Goal: Register for event/course

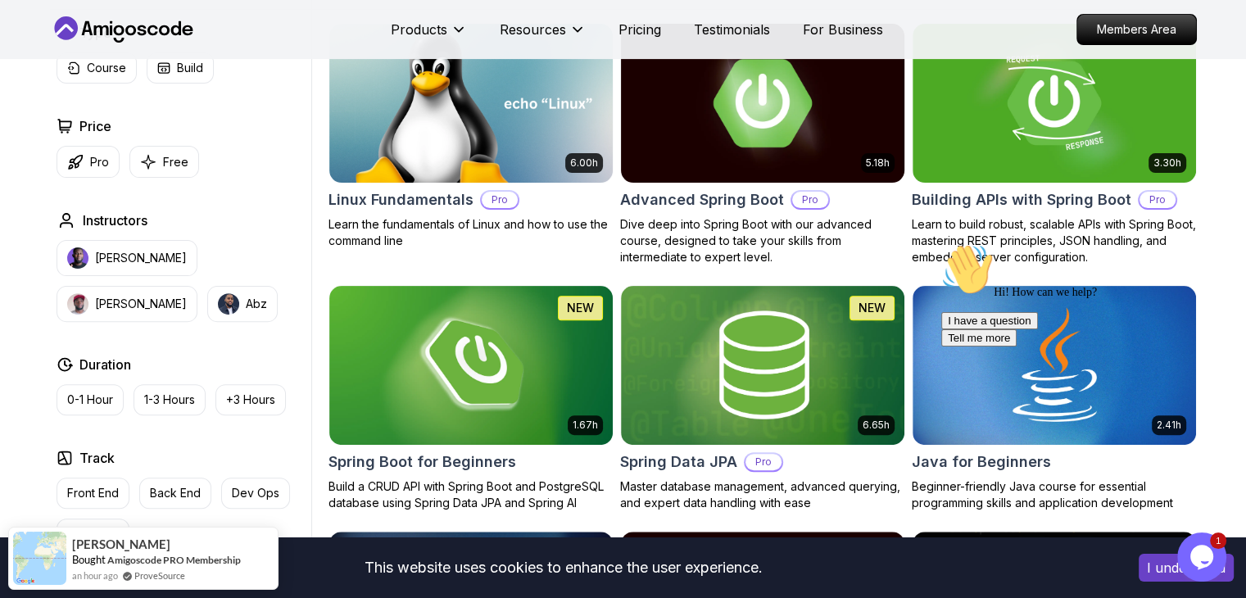
scroll to position [574, 0]
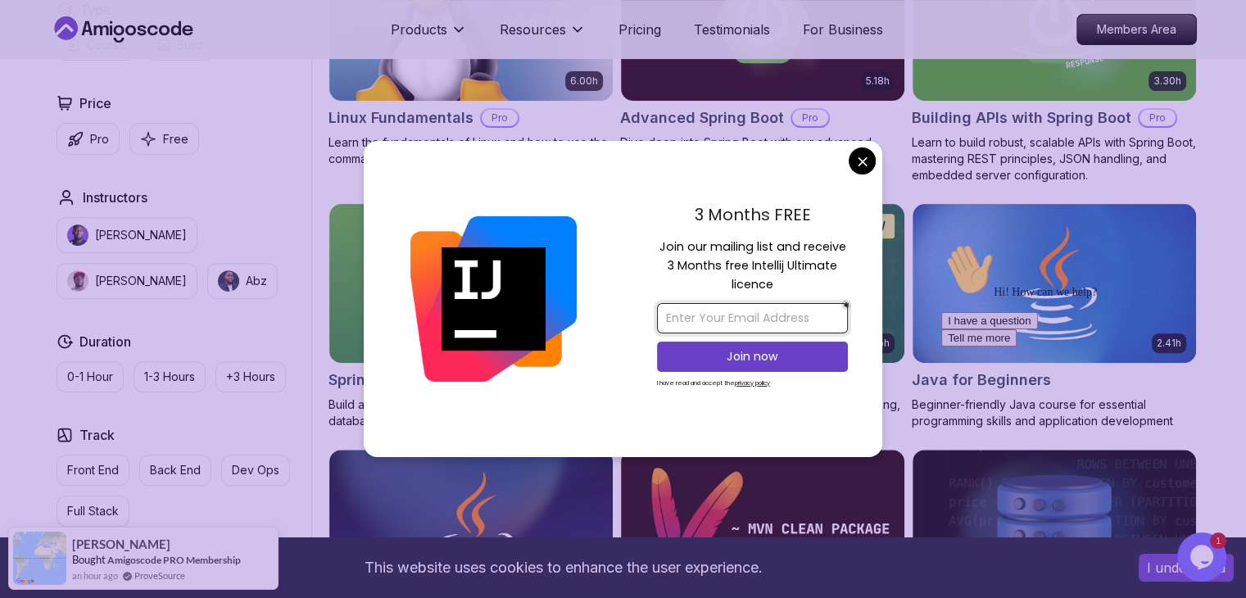
click at [738, 316] on input "email" at bounding box center [752, 318] width 191 height 30
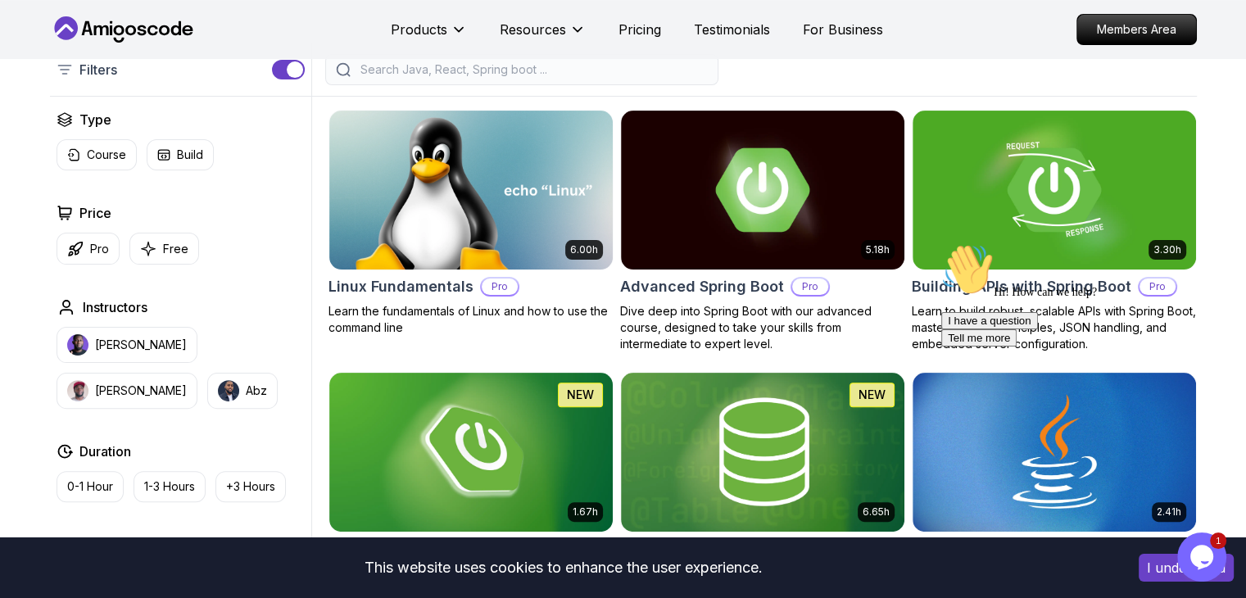
scroll to position [504, 0]
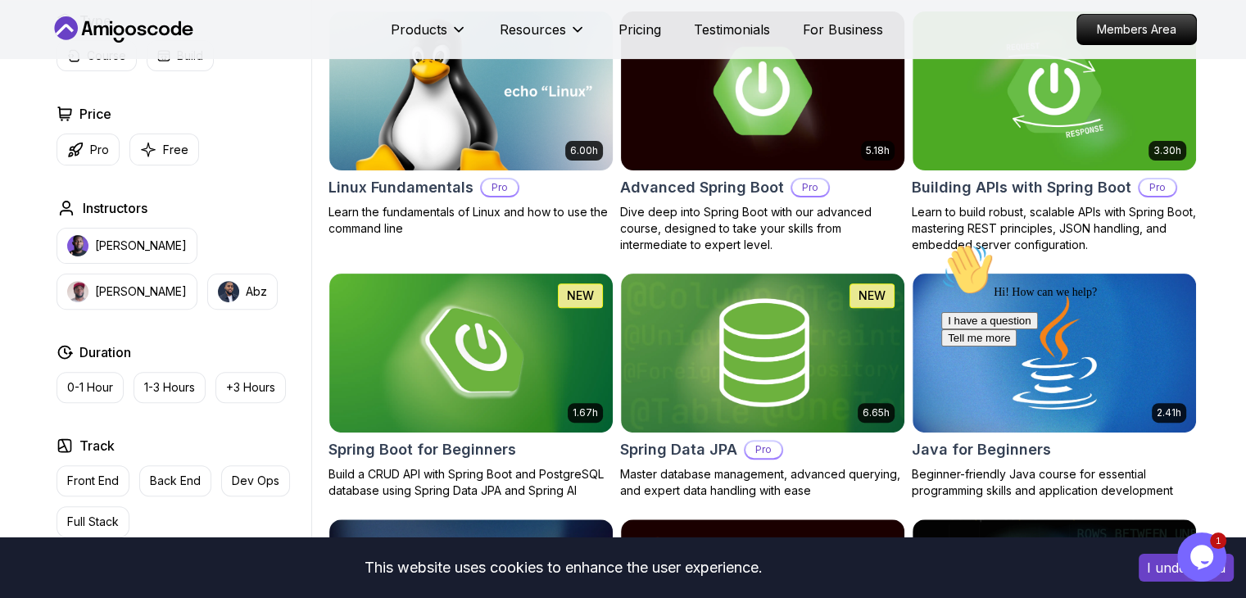
click at [770, 136] on img at bounding box center [762, 90] width 297 height 166
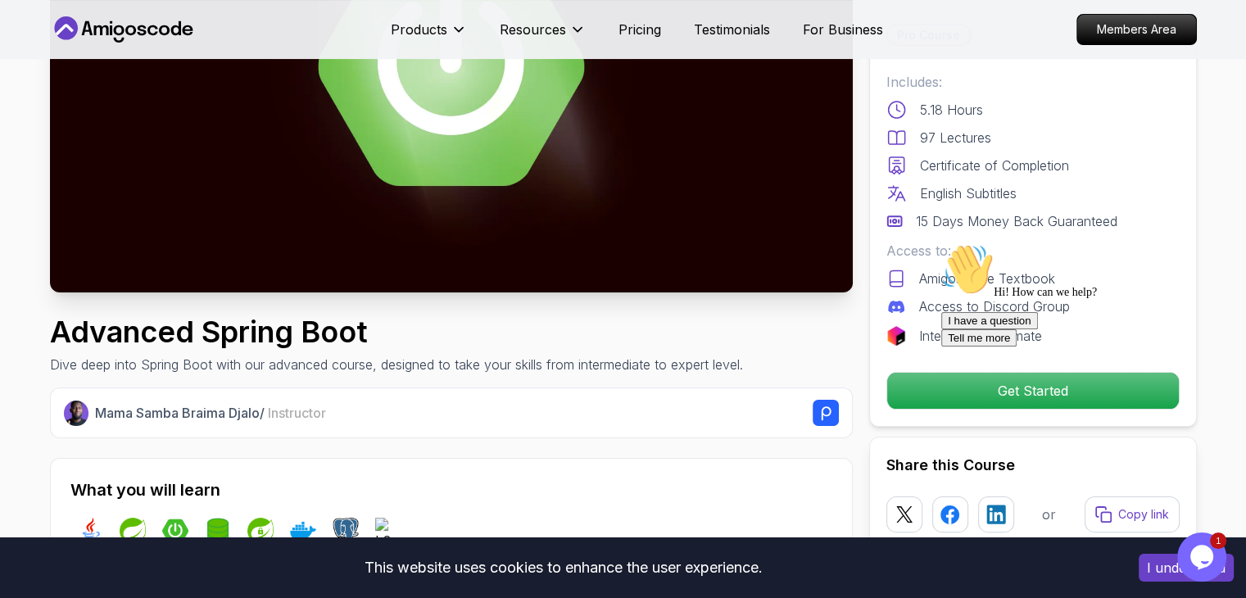
scroll to position [328, 0]
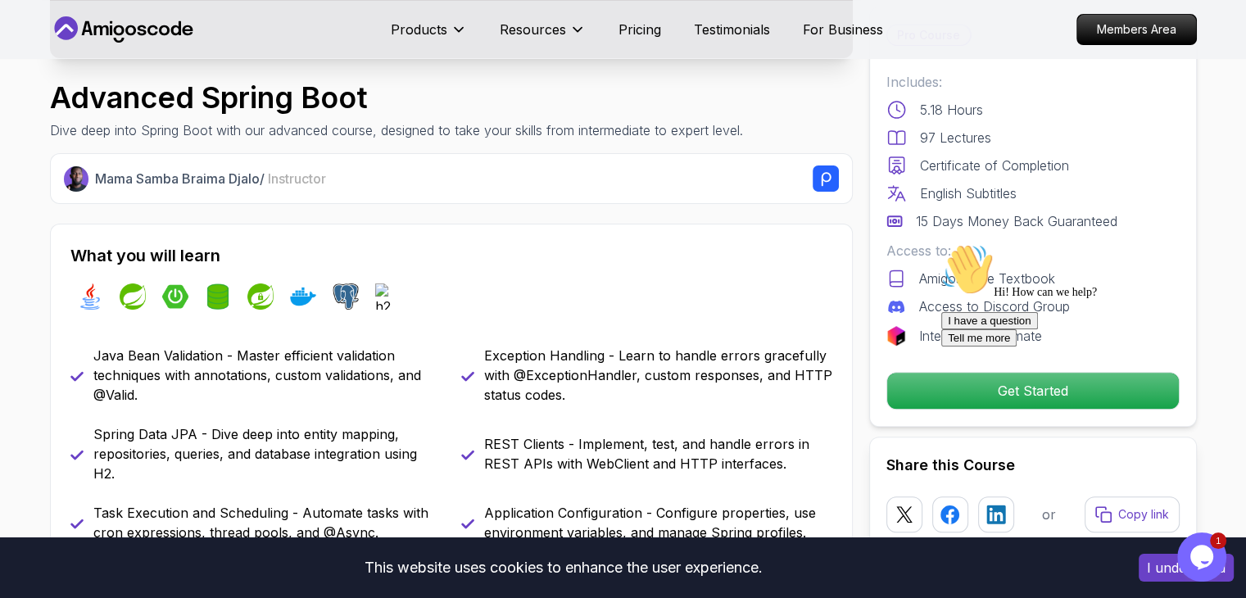
scroll to position [656, 0]
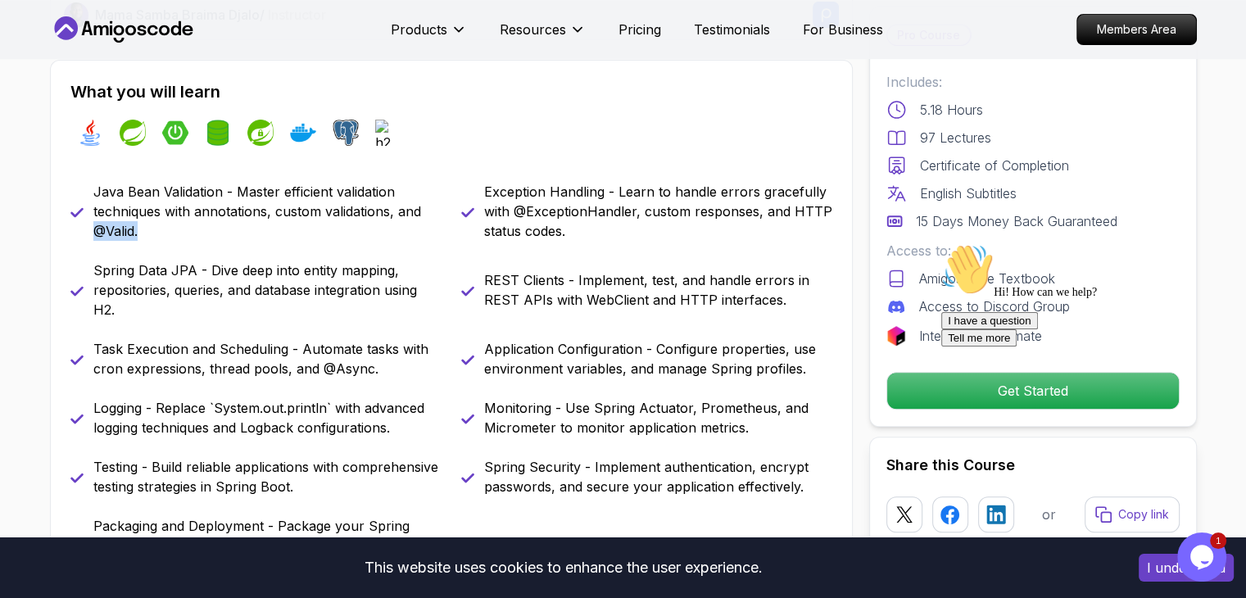
drag, startPoint x: 98, startPoint y: 236, endPoint x: 189, endPoint y: 247, distance: 91.7
click at [164, 234] on p "Java Bean Validation - Master efficient validation techniques with annotations,…" at bounding box center [267, 211] width 348 height 59
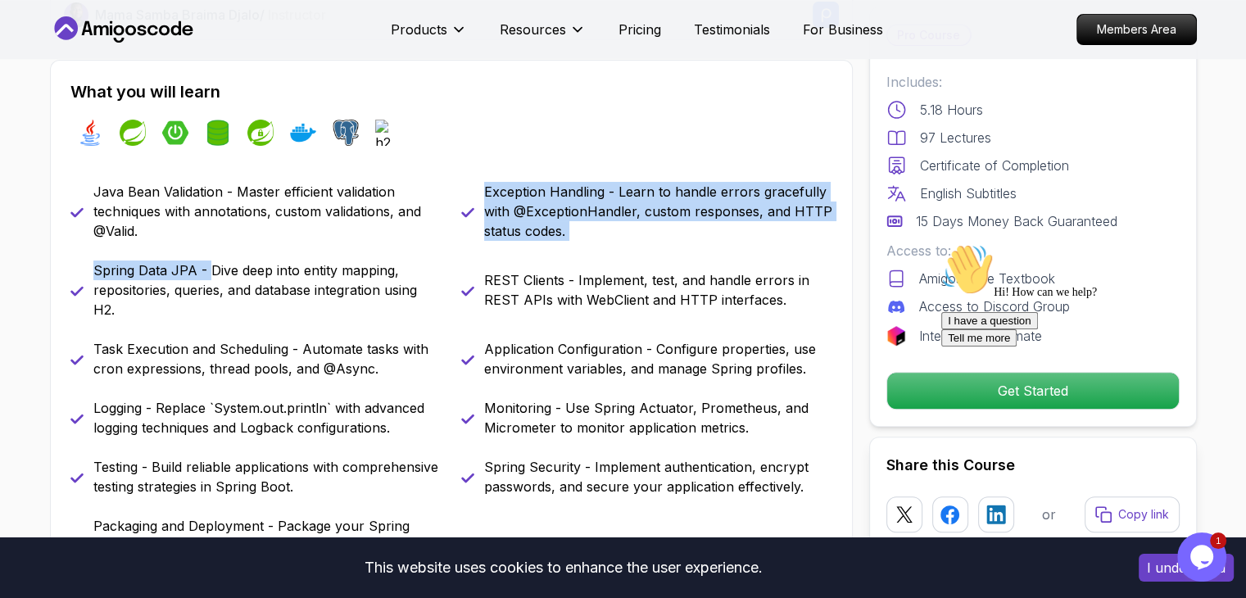
drag, startPoint x: 208, startPoint y: 265, endPoint x: 377, endPoint y: 250, distance: 169.5
click at [377, 250] on div "Java Bean Validation - Master efficient validation techniques with annotations,…" at bounding box center [451, 378] width 762 height 393
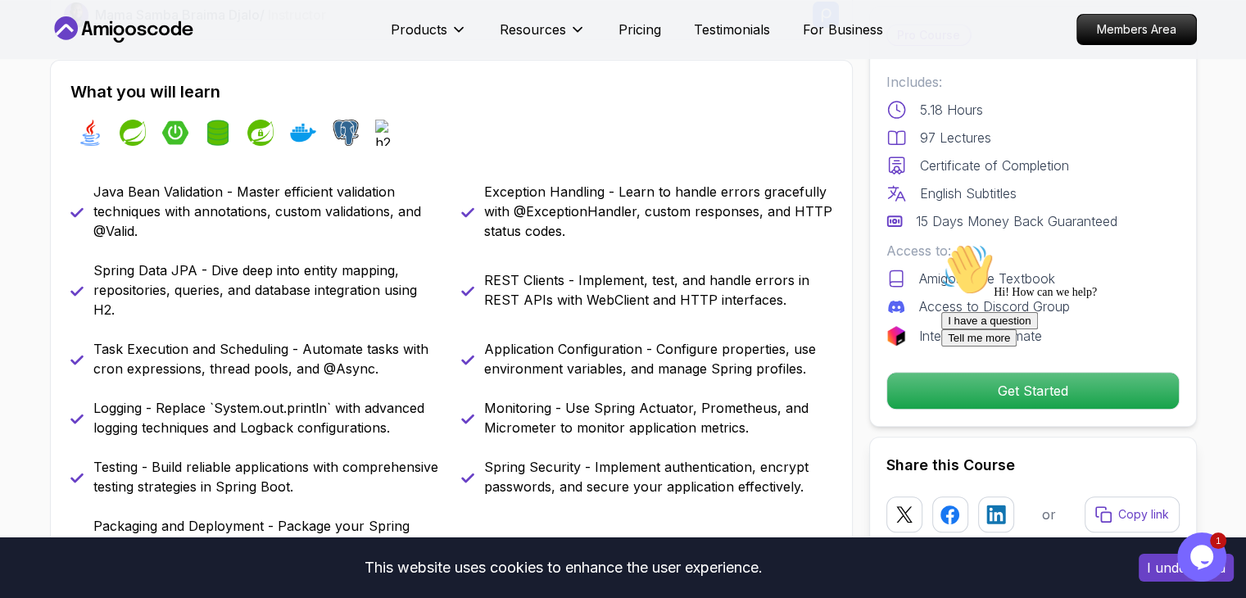
click at [203, 300] on p "Spring Data JPA - Dive deep into entity mapping, repositories, queries, and dat…" at bounding box center [267, 290] width 348 height 59
drag, startPoint x: 170, startPoint y: 300, endPoint x: 380, endPoint y: 286, distance: 210.2
click at [380, 286] on p "Spring Data JPA - Dive deep into entity mapping, repositories, queries, and dat…" at bounding box center [267, 290] width 348 height 59
click at [111, 347] on p "Task Execution and Scheduling - Automate tasks with cron expressions, thread po…" at bounding box center [267, 358] width 348 height 39
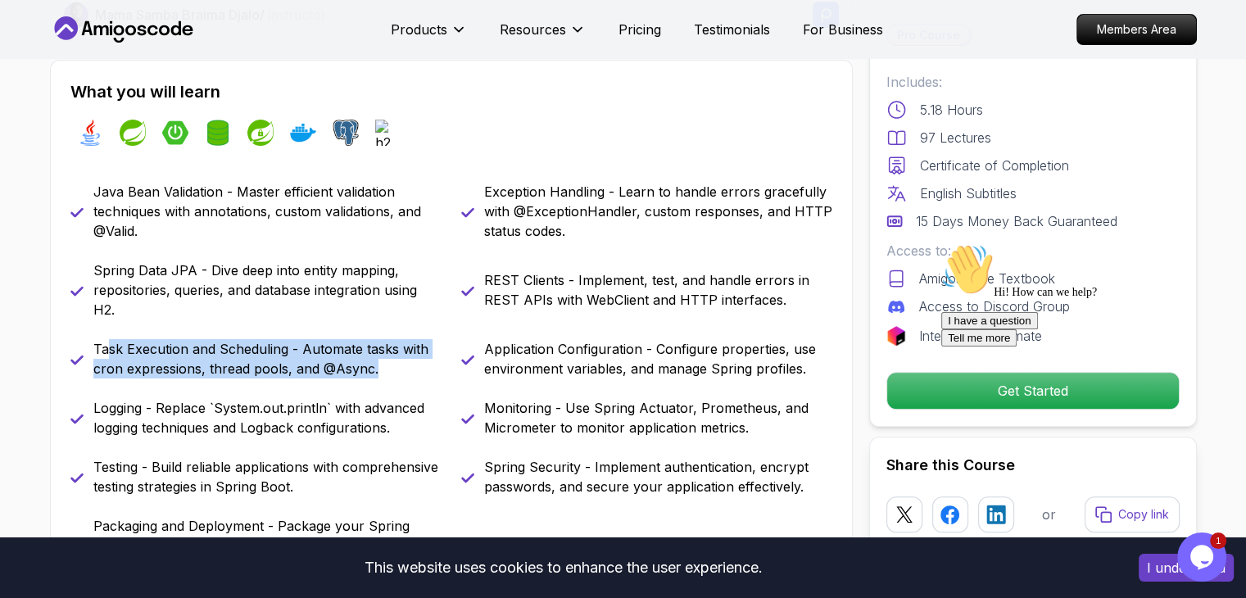
drag, startPoint x: 109, startPoint y: 349, endPoint x: 406, endPoint y: 361, distance: 297.7
click at [406, 361] on p "Task Execution and Scheduling - Automate tasks with cron expressions, thread po…" at bounding box center [267, 358] width 348 height 39
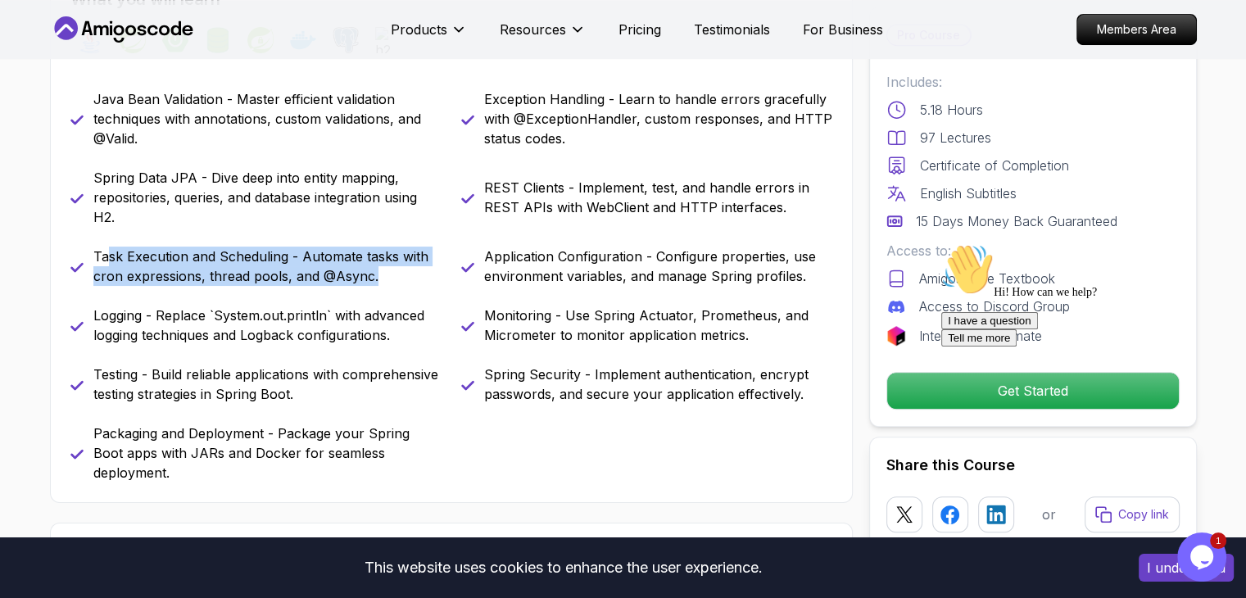
scroll to position [819, 0]
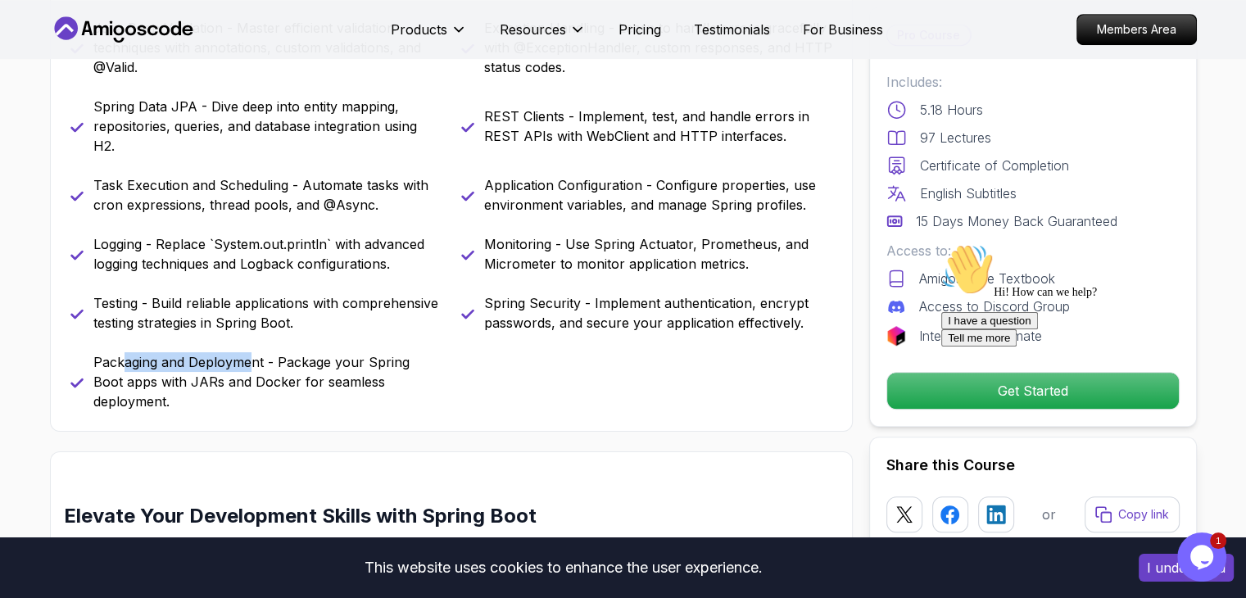
drag, startPoint x: 126, startPoint y: 355, endPoint x: 253, endPoint y: 356, distance: 127.0
click at [253, 356] on p "Packaging and Deployment - Package your Spring Boot apps with JARs and Docker f…" at bounding box center [267, 381] width 348 height 59
drag, startPoint x: 604, startPoint y: 232, endPoint x: 675, endPoint y: 234, distance: 71.3
click at [675, 234] on div "Java Bean Validation - Master efficient validation techniques with annotations,…" at bounding box center [451, 214] width 762 height 393
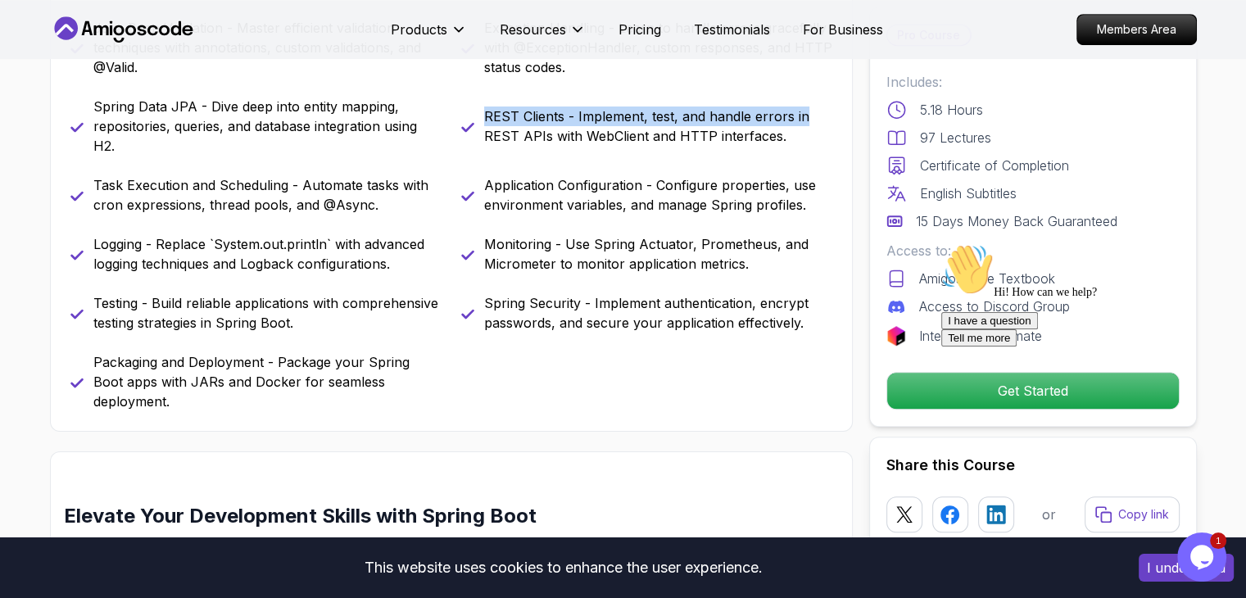
drag, startPoint x: 483, startPoint y: 113, endPoint x: 714, endPoint y: 125, distance: 231.4
click at [827, 99] on div "REST Clients - Implement, test, and handle errors in REST APIs with WebClient a…" at bounding box center [646, 126] width 371 height 59
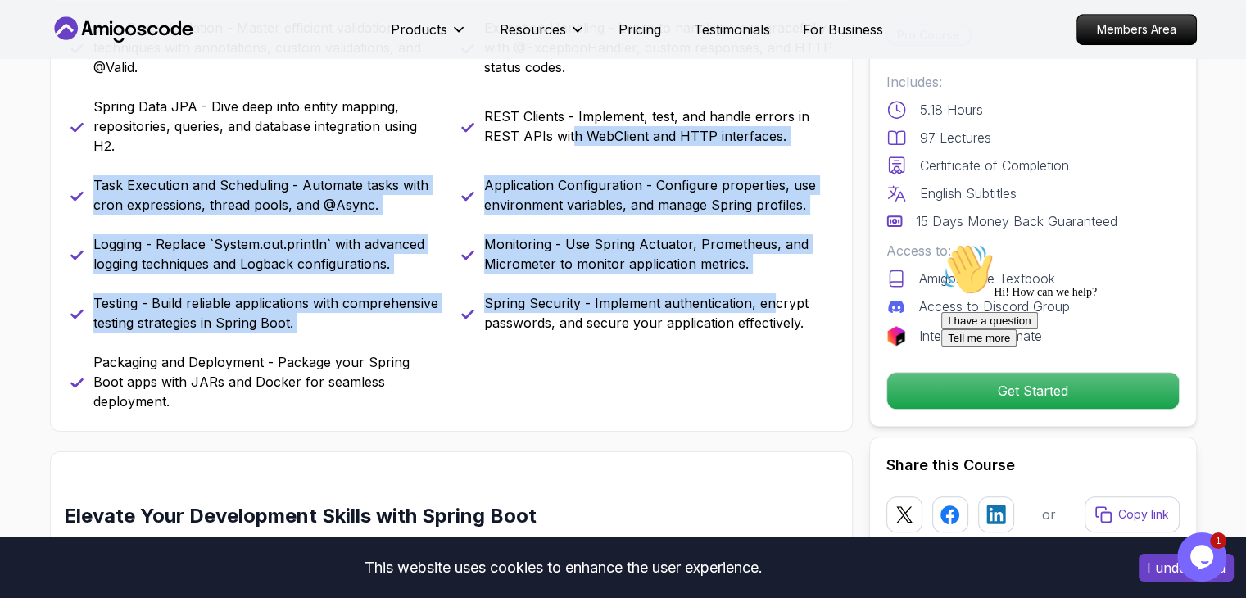
drag, startPoint x: 571, startPoint y: 132, endPoint x: 772, endPoint y: 297, distance: 260.2
click at [776, 299] on div "Java Bean Validation - Master efficient validation techniques with annotations,…" at bounding box center [451, 214] width 762 height 393
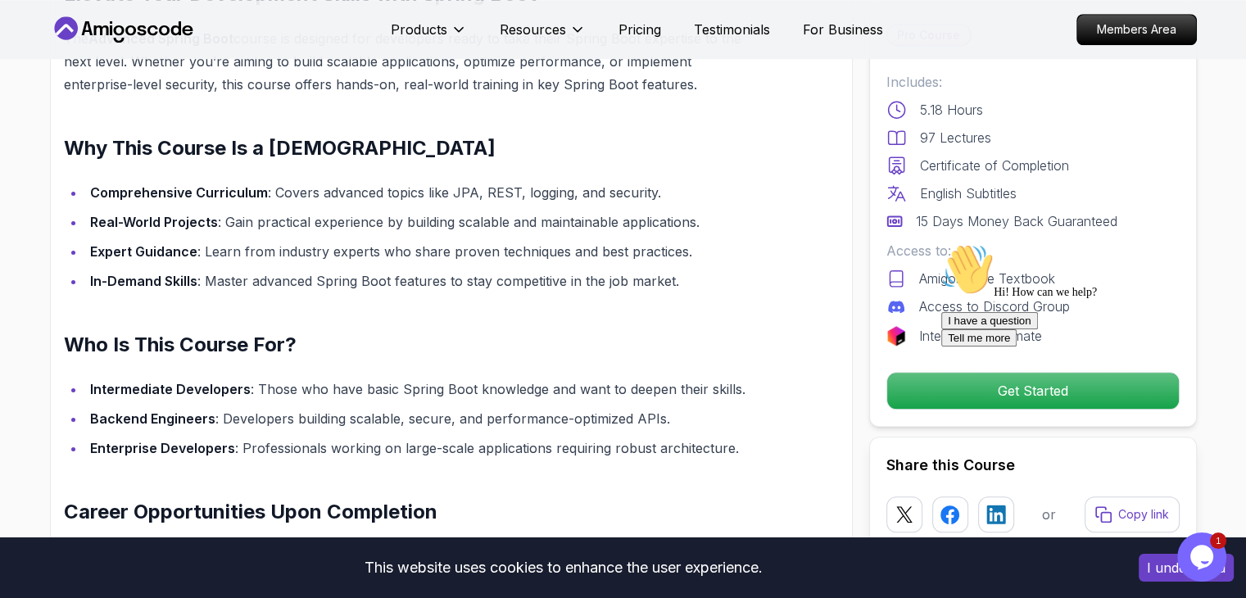
scroll to position [1393, 0]
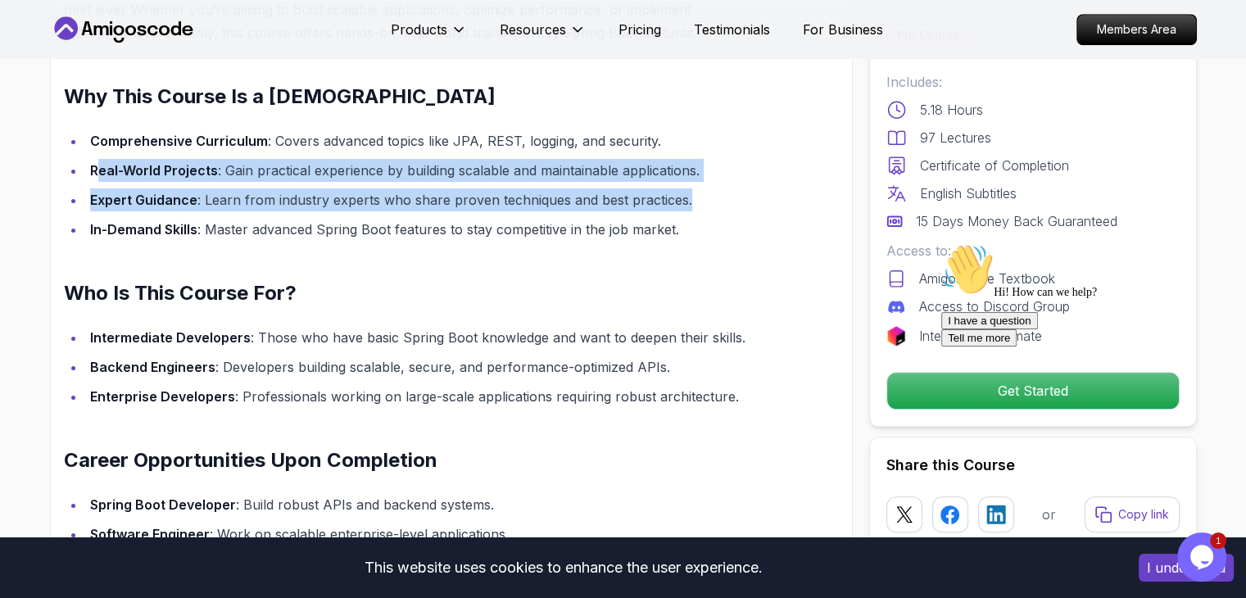
drag, startPoint x: 153, startPoint y: 148, endPoint x: 698, endPoint y: 184, distance: 546.1
click at [698, 184] on ul "Comprehensive Curriculum : Covers advanced topics like JPA, REST, logging, and …" at bounding box center [412, 184] width 697 height 111
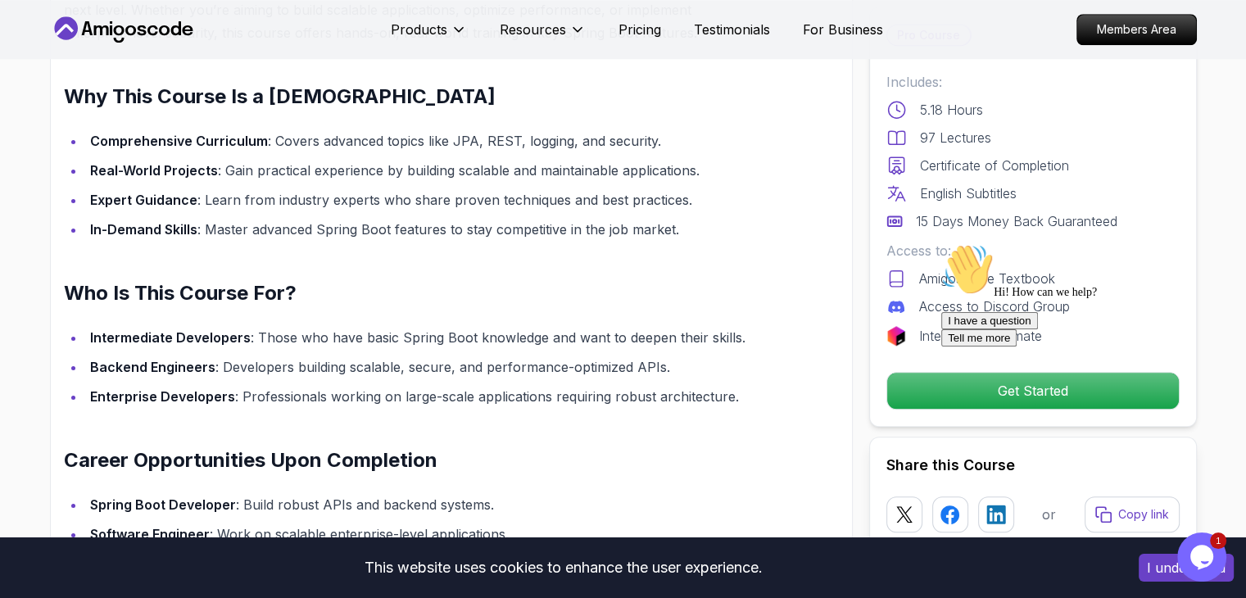
click at [350, 280] on h2 "Who Is This Course For?" at bounding box center [412, 293] width 697 height 26
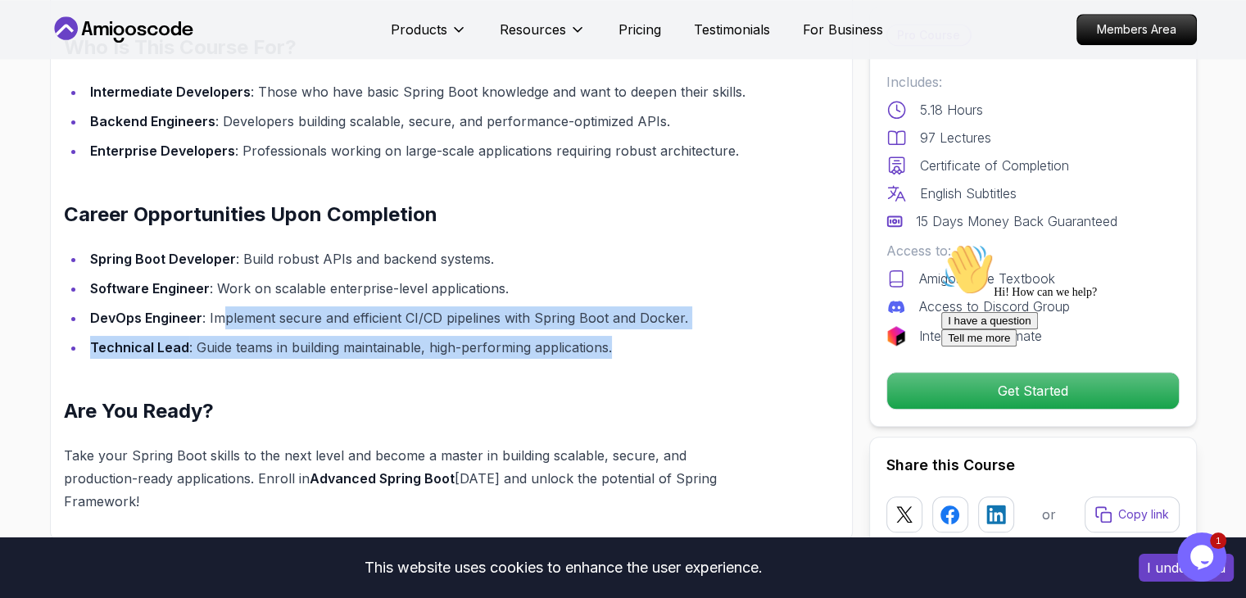
drag, startPoint x: 225, startPoint y: 295, endPoint x: 736, endPoint y: 315, distance: 511.7
click at [736, 315] on ul "Spring Boot Developer : Build robust APIs and backend systems. Software Enginee…" at bounding box center [412, 302] width 697 height 111
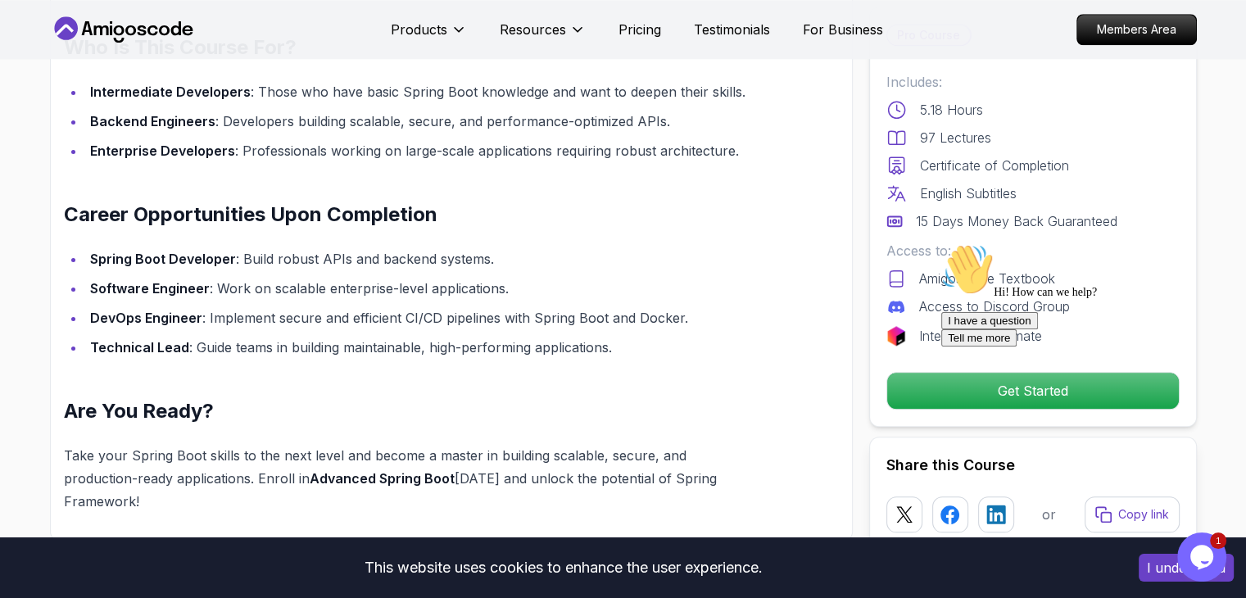
click at [227, 348] on div "Elevate Your Development Skills with Spring Boot The Advanced Spring Boot cours…" at bounding box center [412, 98] width 697 height 829
drag, startPoint x: 100, startPoint y: 235, endPoint x: 177, endPoint y: 296, distance: 98.0
click at [261, 261] on ul "Spring Boot Developer : Build robust APIs and backend systems. Software Enginee…" at bounding box center [412, 302] width 697 height 111
click at [128, 310] on strong "DevOps Engineer" at bounding box center [146, 318] width 112 height 16
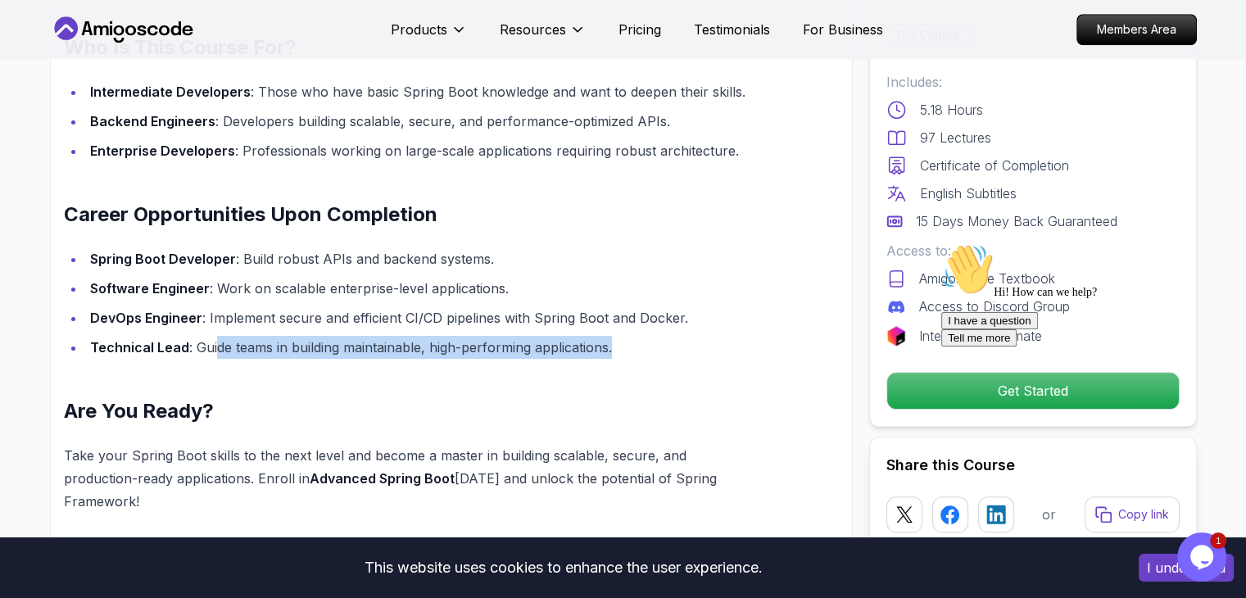
drag, startPoint x: 216, startPoint y: 332, endPoint x: 638, endPoint y: 319, distance: 422.2
click at [638, 336] on li "Technical Lead : Guide teams in building maintainable, high-performing applicat…" at bounding box center [423, 347] width 676 height 23
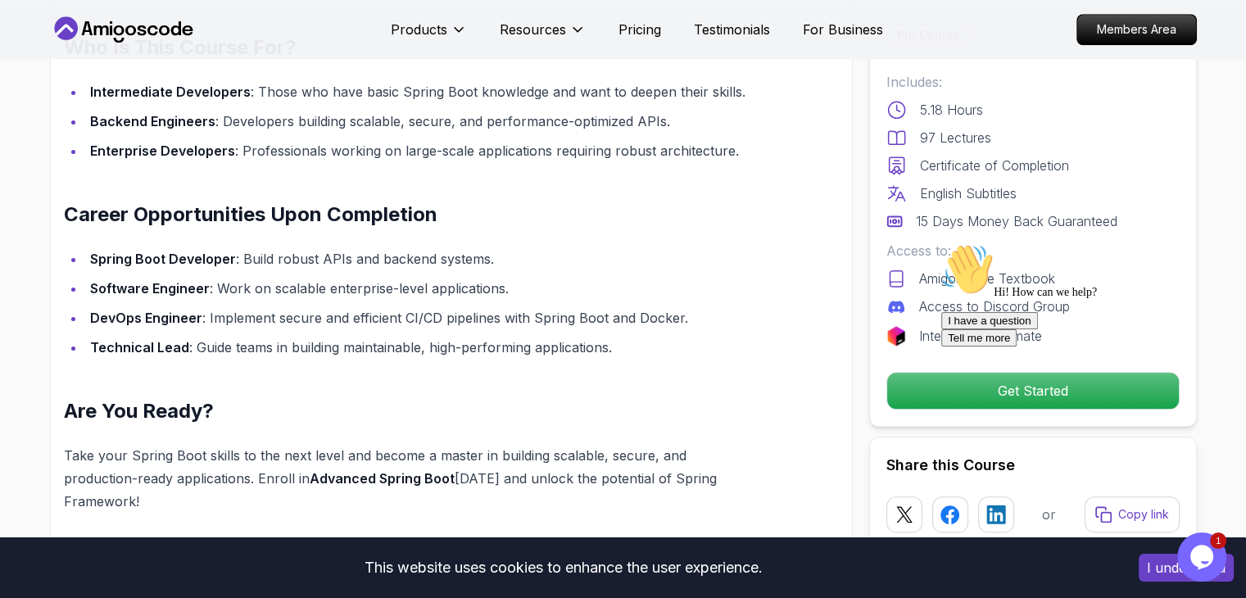
click at [315, 362] on div "Elevate Your Development Skills with Spring Boot The Advanced Spring Boot cours…" at bounding box center [412, 98] width 697 height 829
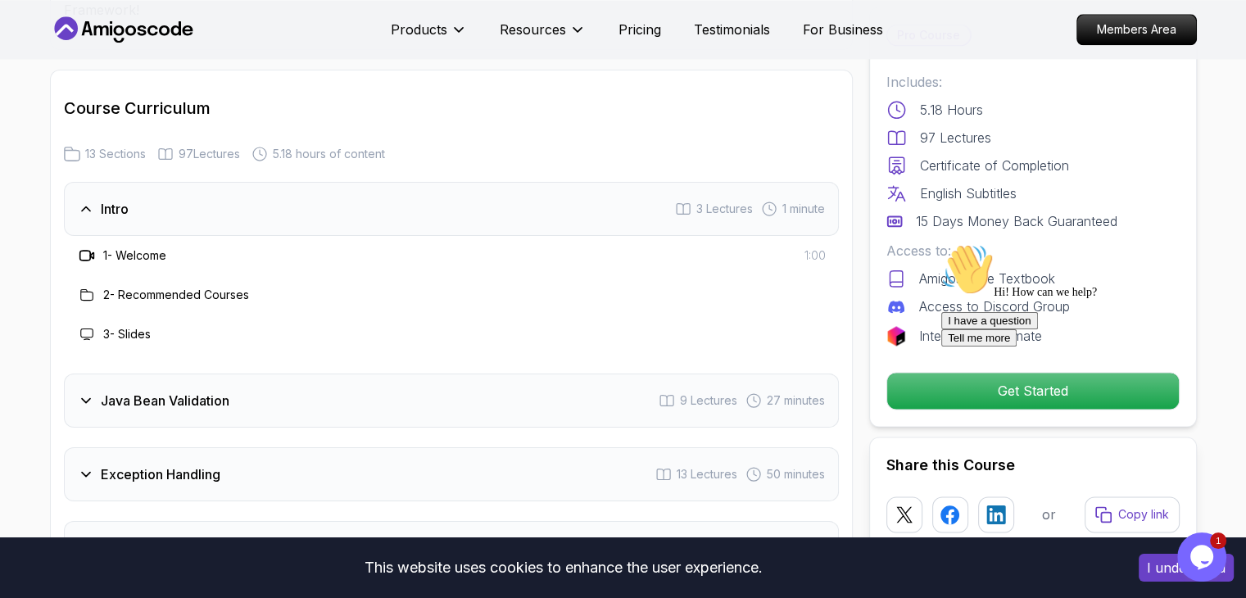
scroll to position [2213, 0]
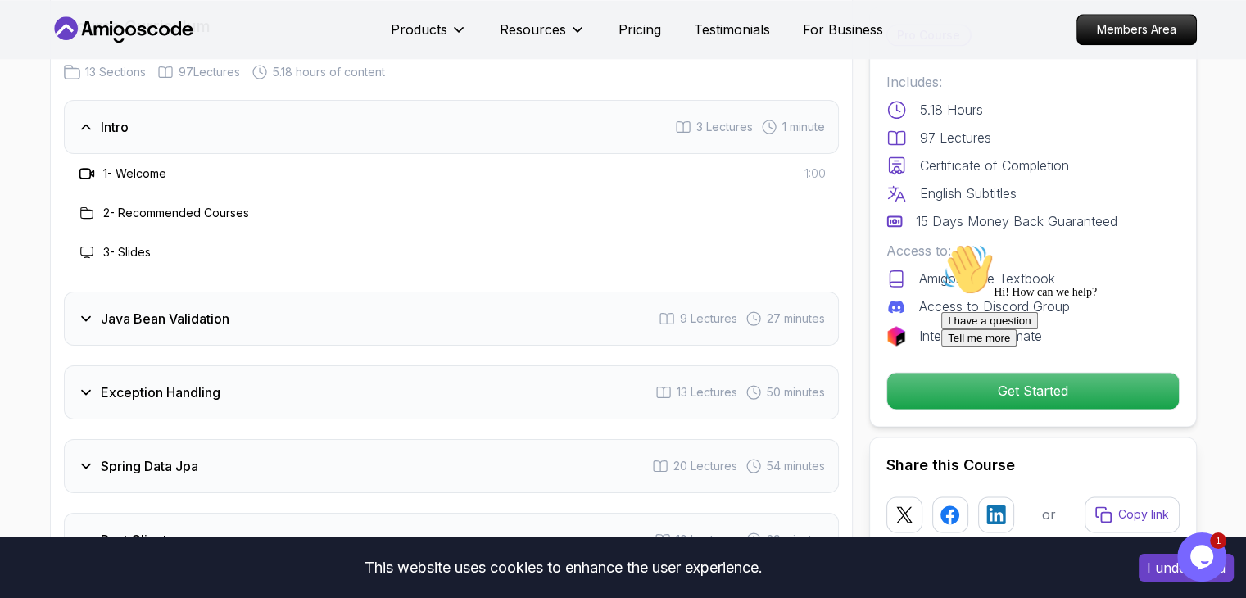
click at [87, 317] on icon at bounding box center [86, 319] width 8 height 4
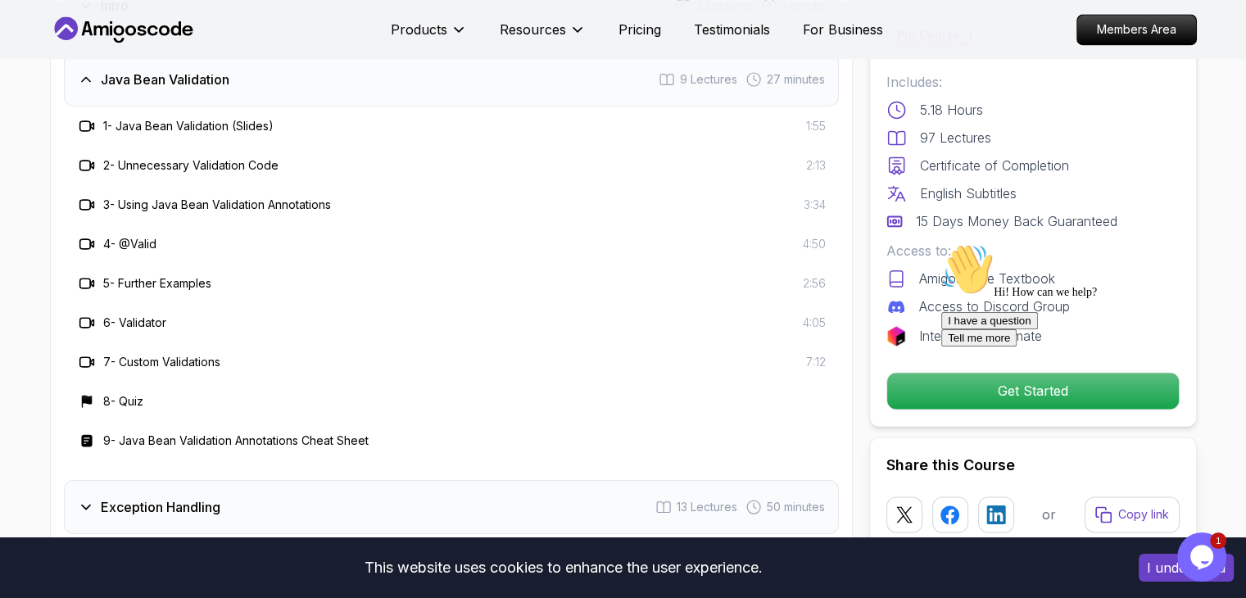
scroll to position [2458, 0]
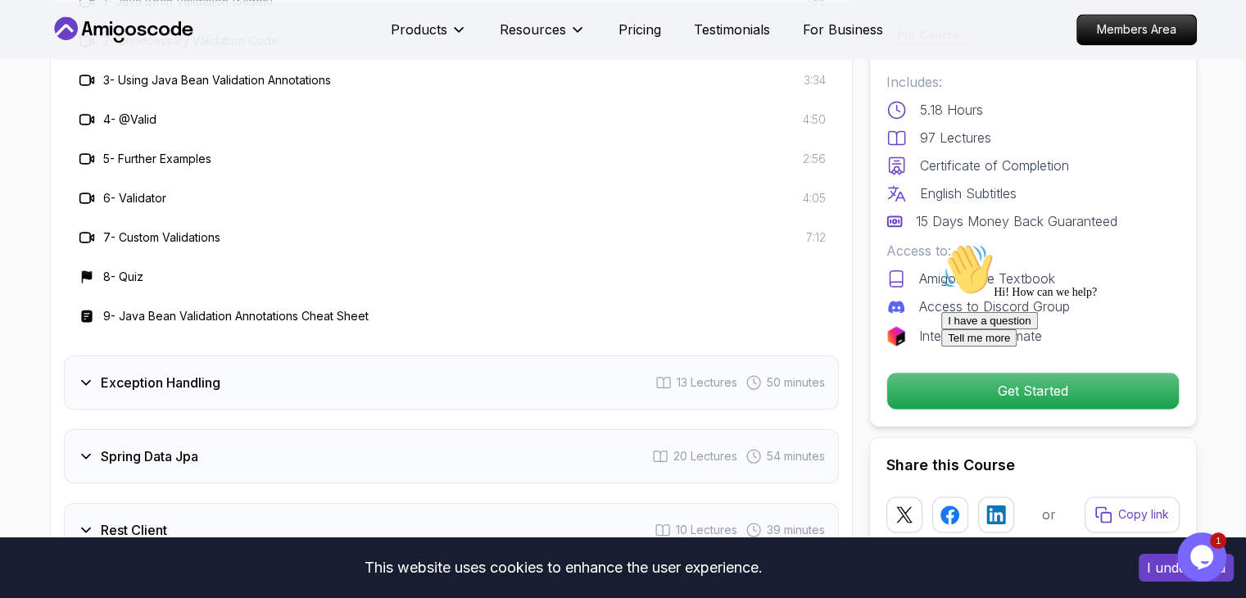
click at [149, 373] on h3 "Exception Handling" at bounding box center [161, 383] width 120 height 20
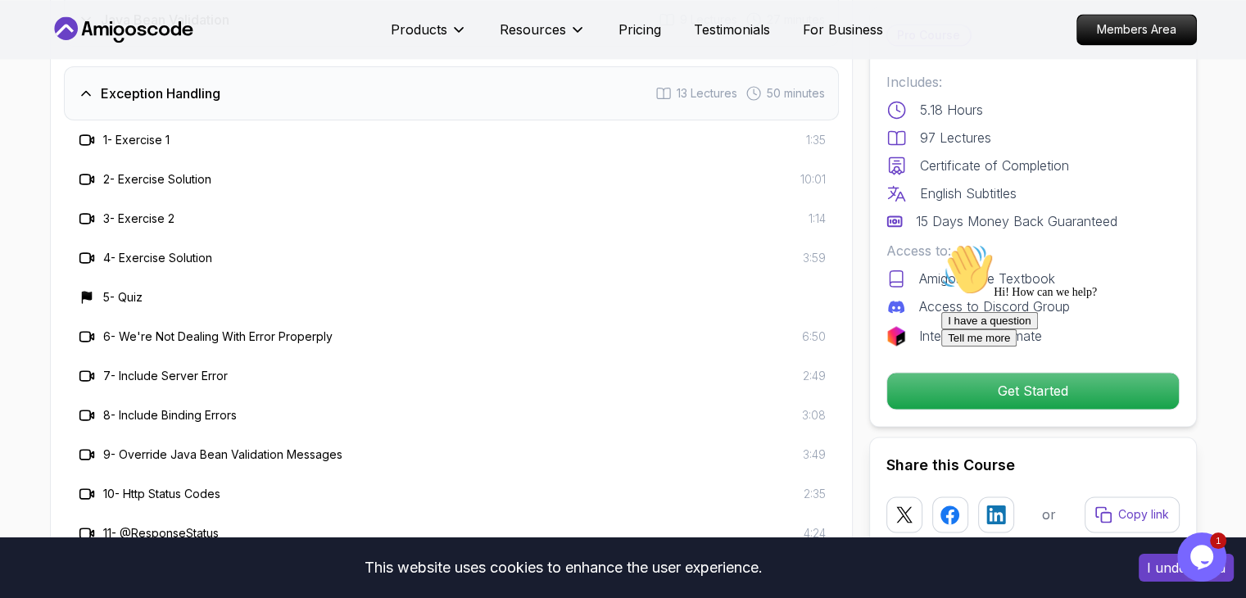
scroll to position [2131, 0]
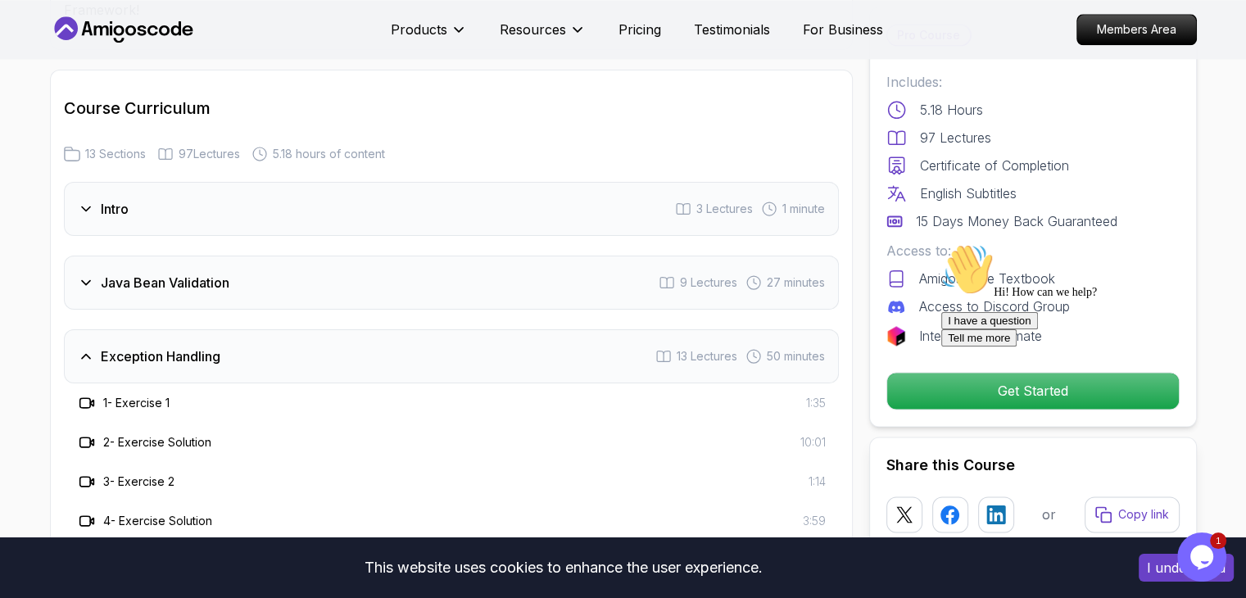
click at [85, 395] on icon at bounding box center [87, 403] width 16 height 16
click at [134, 384] on div "1 - Exercise 1 1:35" at bounding box center [451, 403] width 775 height 39
click at [169, 434] on h3 "2 - Exercise Solution" at bounding box center [157, 442] width 108 height 16
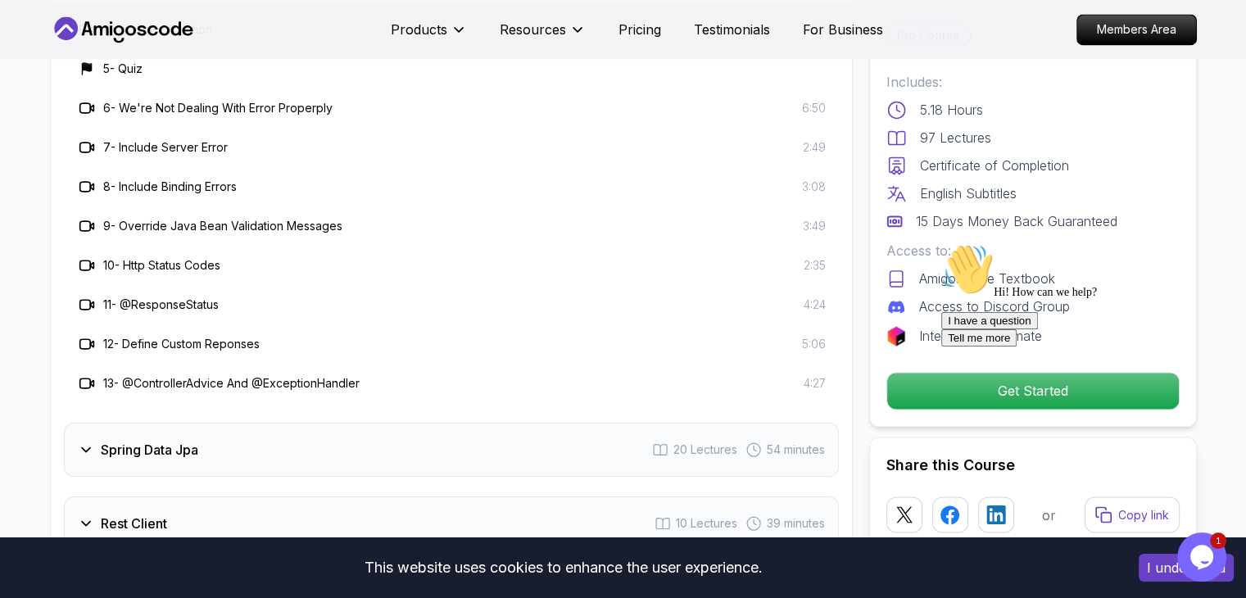
scroll to position [2786, 0]
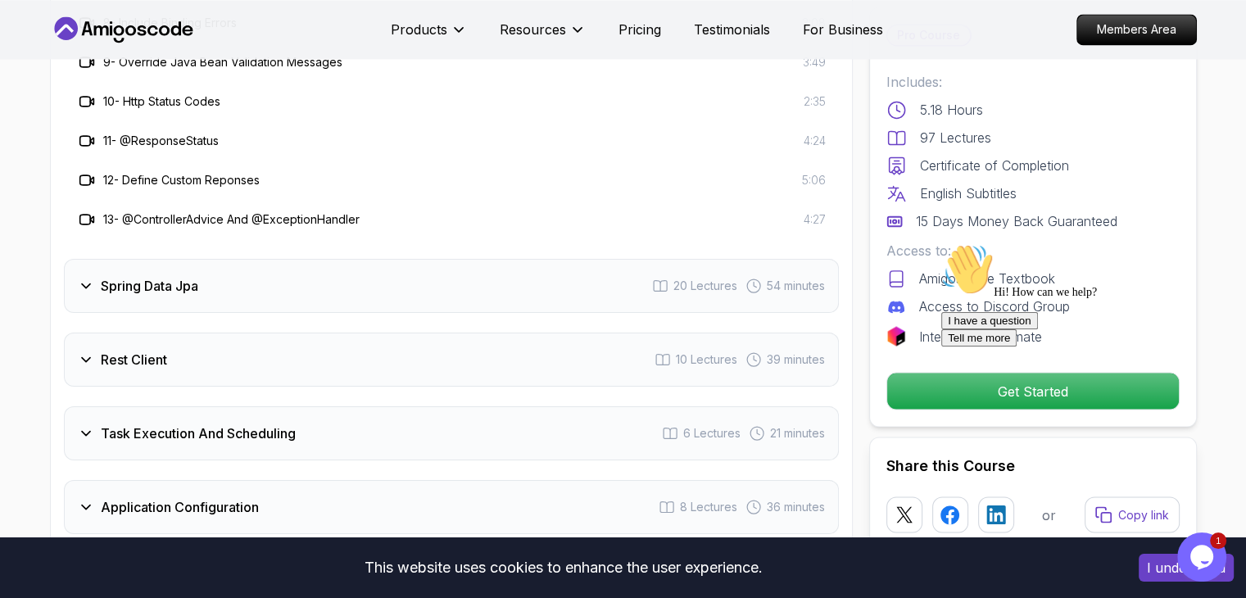
click at [237, 333] on div "Rest Client 10 Lectures 39 minutes" at bounding box center [451, 360] width 775 height 54
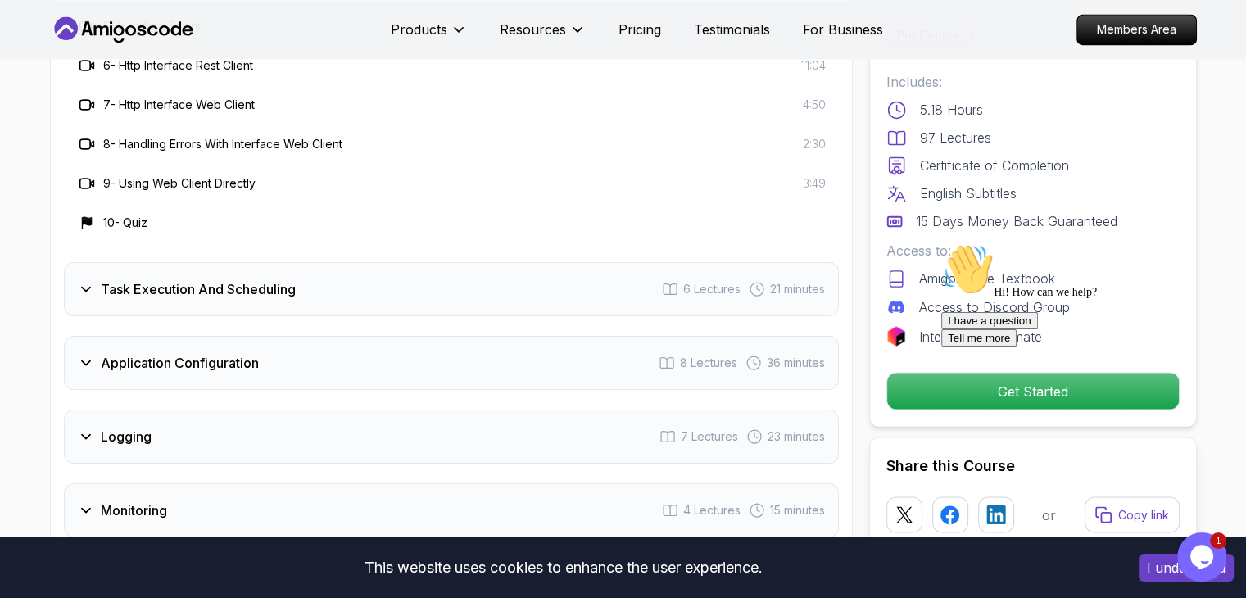
scroll to position [2704, 0]
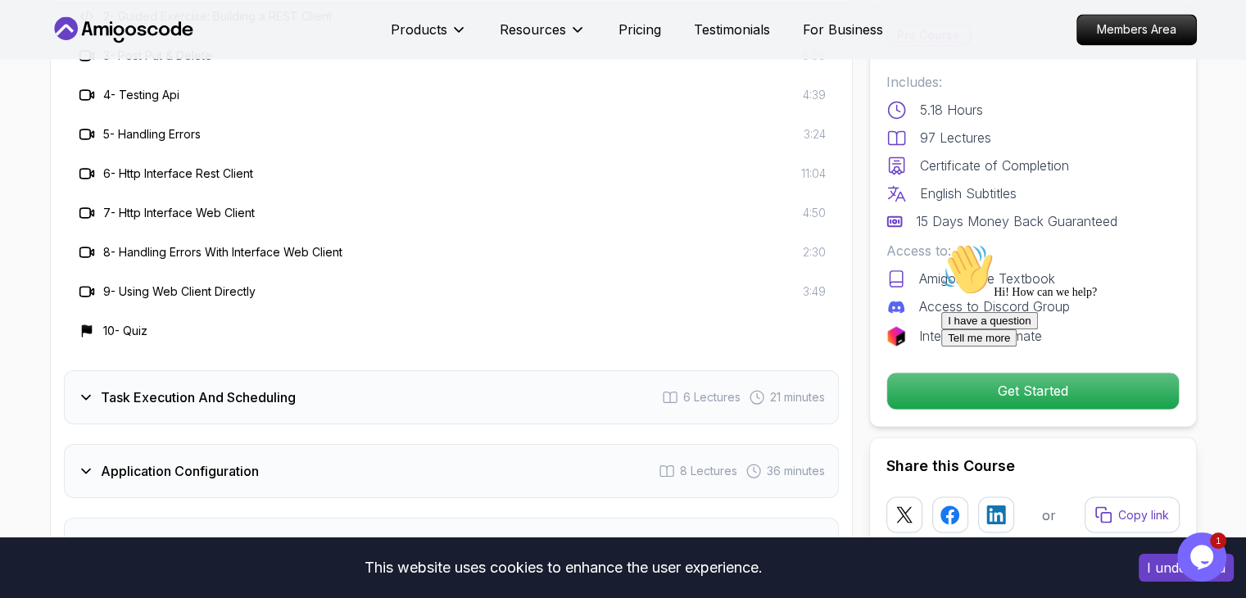
click at [181, 388] on h3 "Task Execution And Scheduling" at bounding box center [198, 398] width 195 height 20
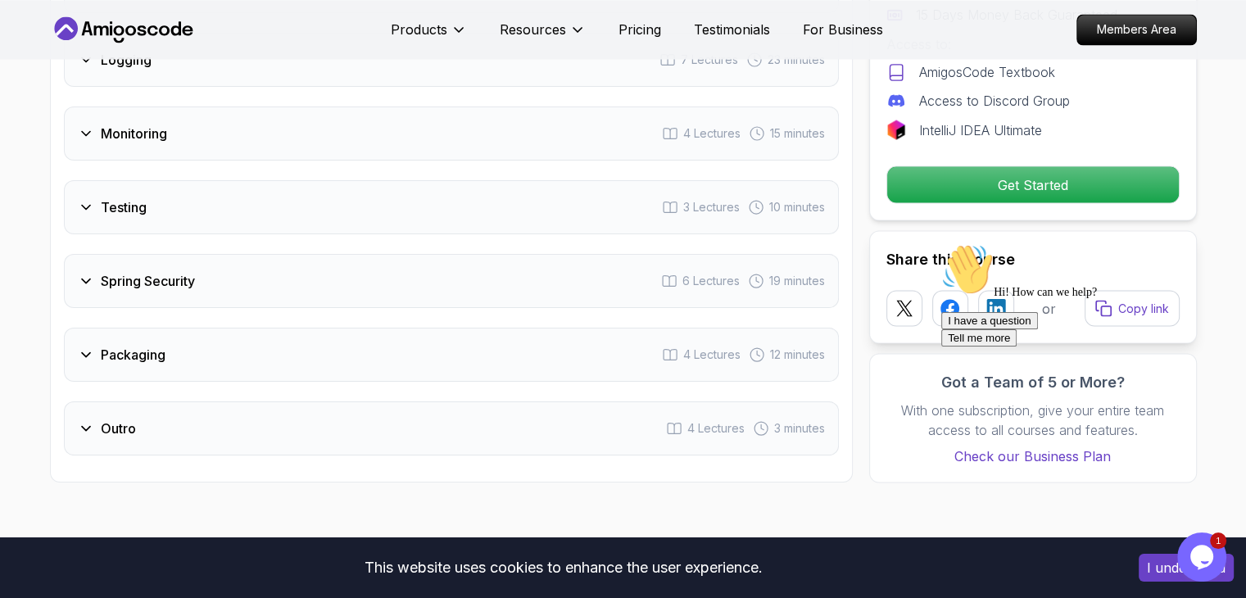
click at [152, 402] on div "Outro 4 Lectures 3 minutes" at bounding box center [451, 429] width 775 height 54
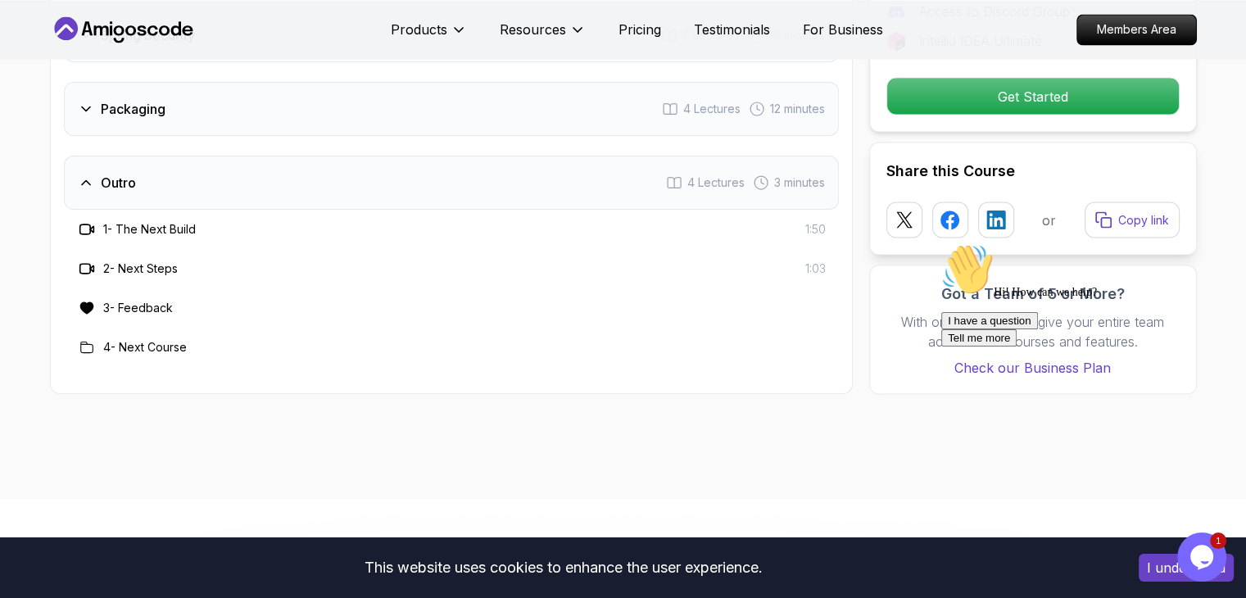
scroll to position [2796, 0]
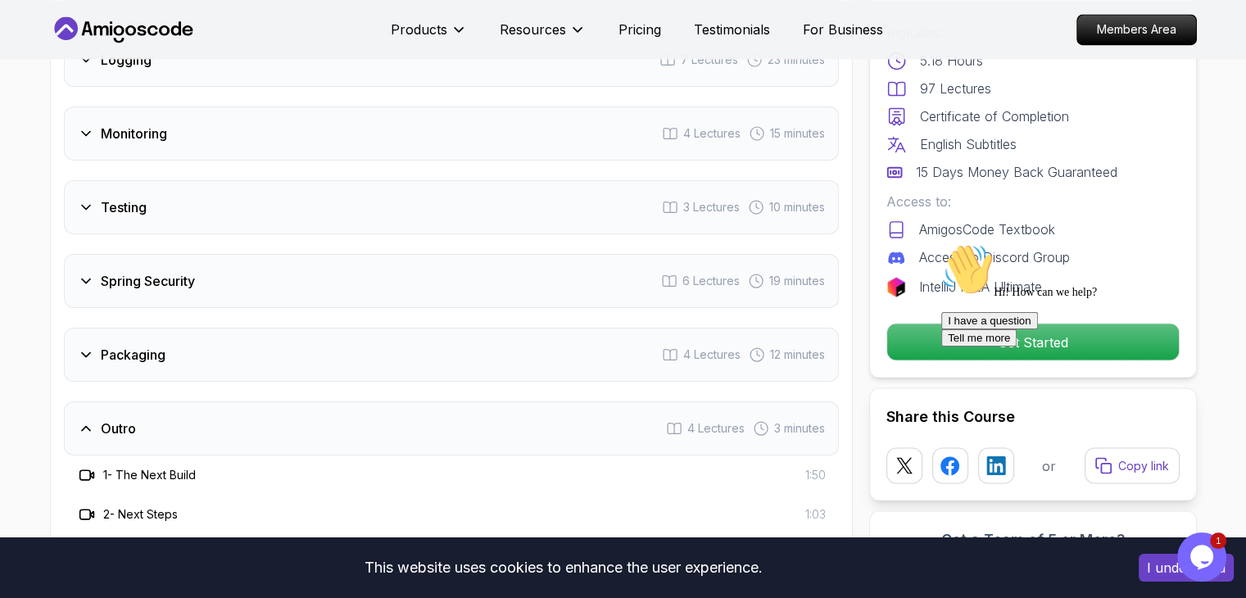
click at [128, 345] on h3 "Packaging" at bounding box center [133, 355] width 65 height 20
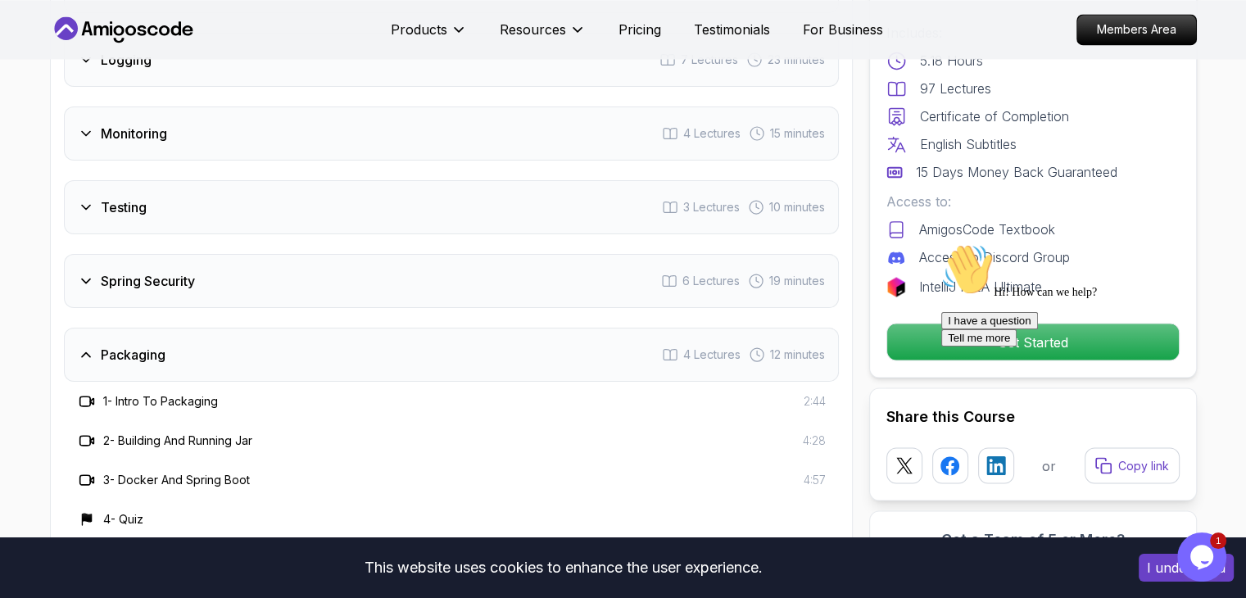
click at [173, 271] on h3 "Spring Security" at bounding box center [148, 281] width 94 height 20
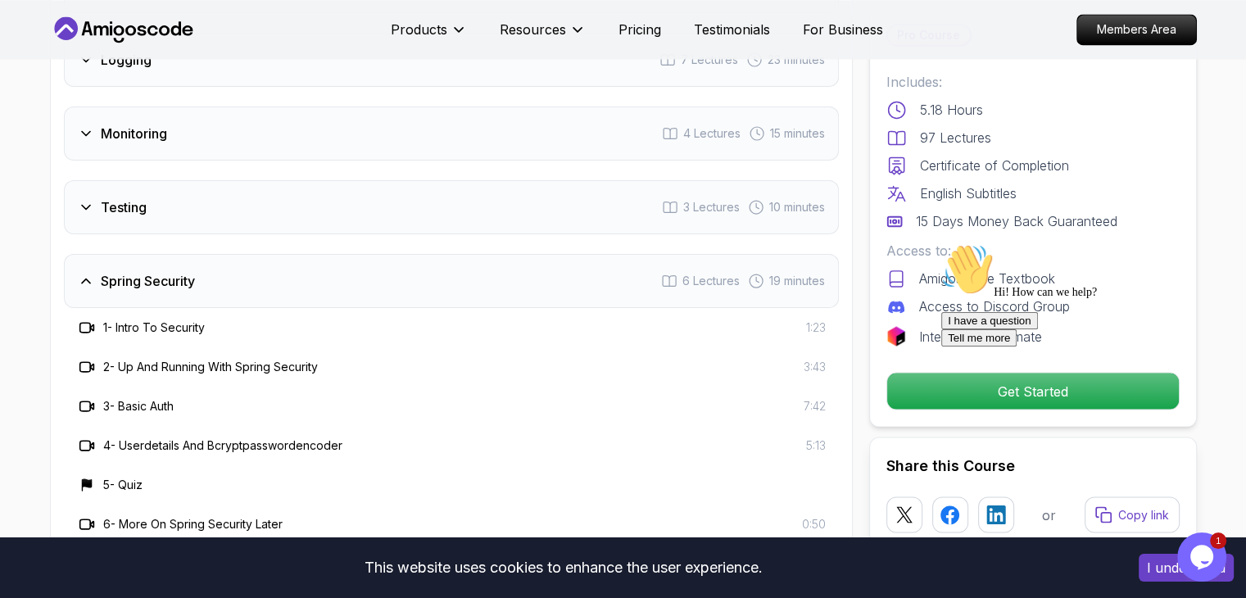
click at [89, 320] on icon at bounding box center [87, 328] width 16 height 16
click at [984, 243] on div at bounding box center [1089, 243] width 295 height 0
click at [1005, 243] on div at bounding box center [1089, 243] width 295 height 0
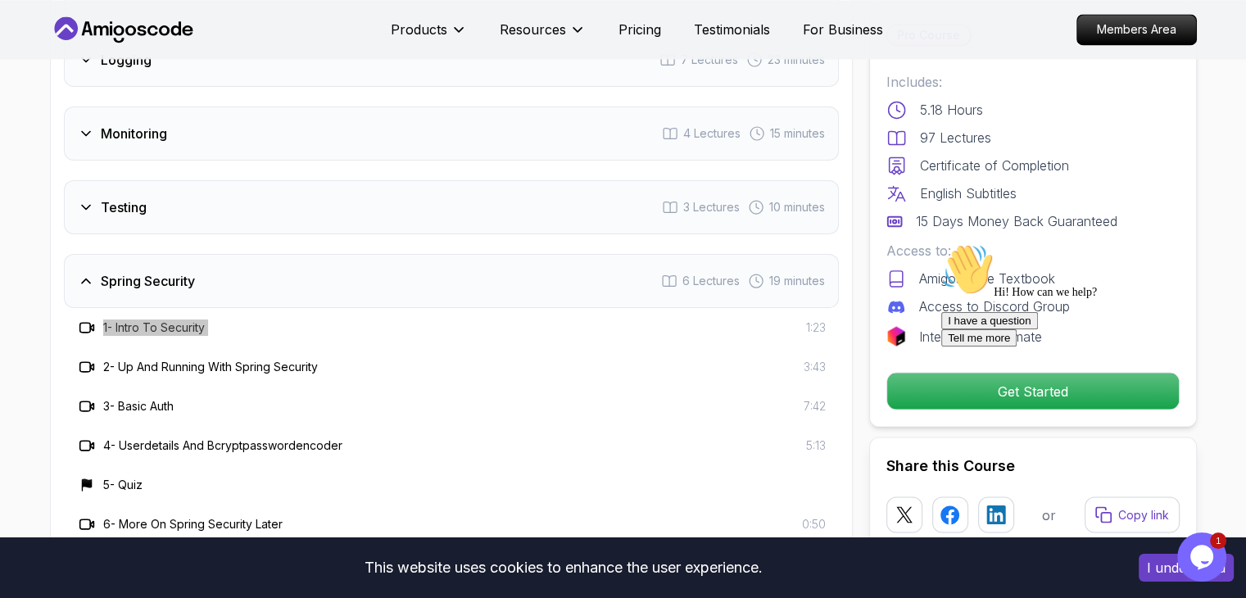
click at [942, 243] on icon "Chat attention grabber" at bounding box center [942, 243] width 0 height 0
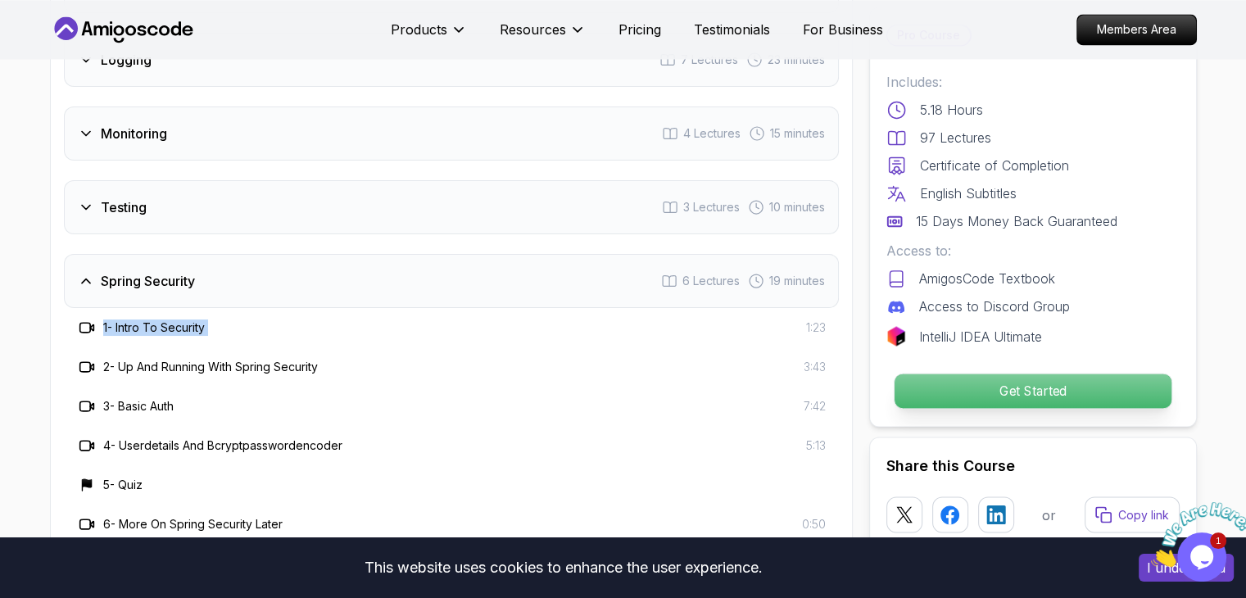
click at [1033, 380] on p "Get Started" at bounding box center [1032, 391] width 277 height 34
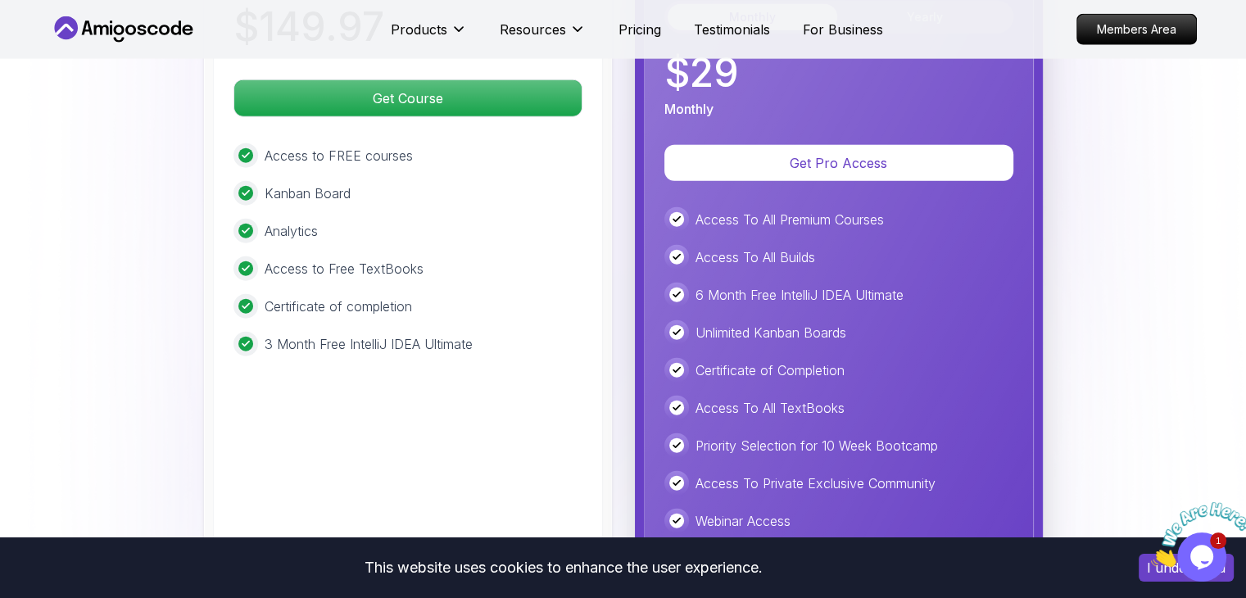
scroll to position [3735, 0]
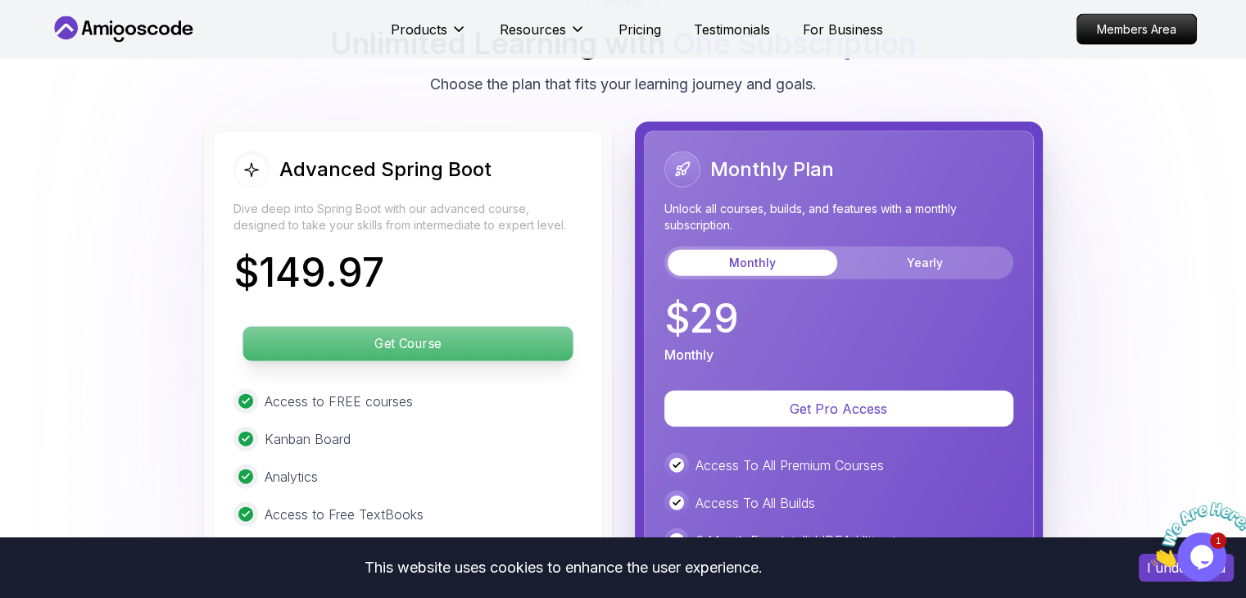
click at [343, 327] on p "Get Course" at bounding box center [408, 344] width 330 height 34
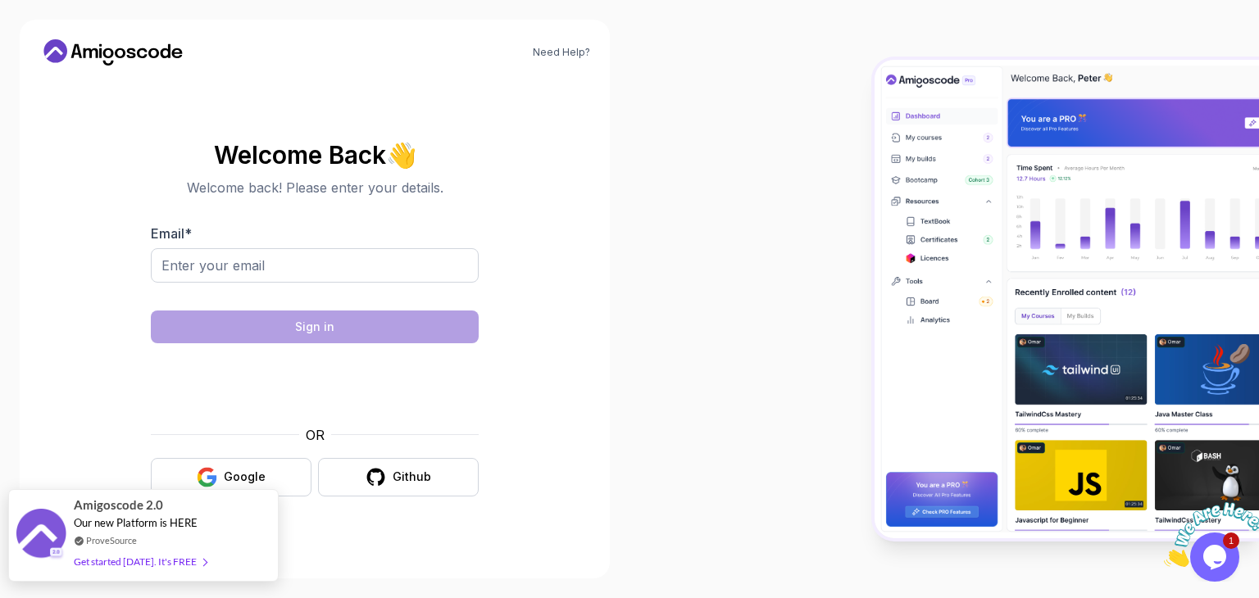
click at [158, 565] on div "Get started [DATE]. It's FREE" at bounding box center [140, 561] width 133 height 19
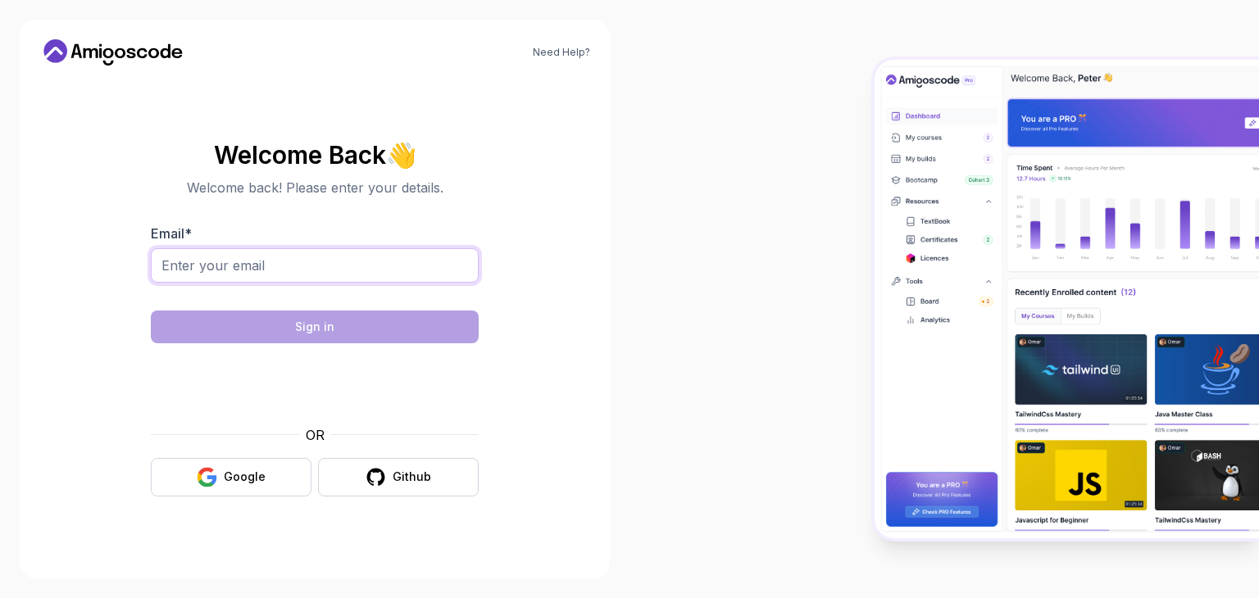
click at [281, 270] on input "Email *" at bounding box center [315, 265] width 328 height 34
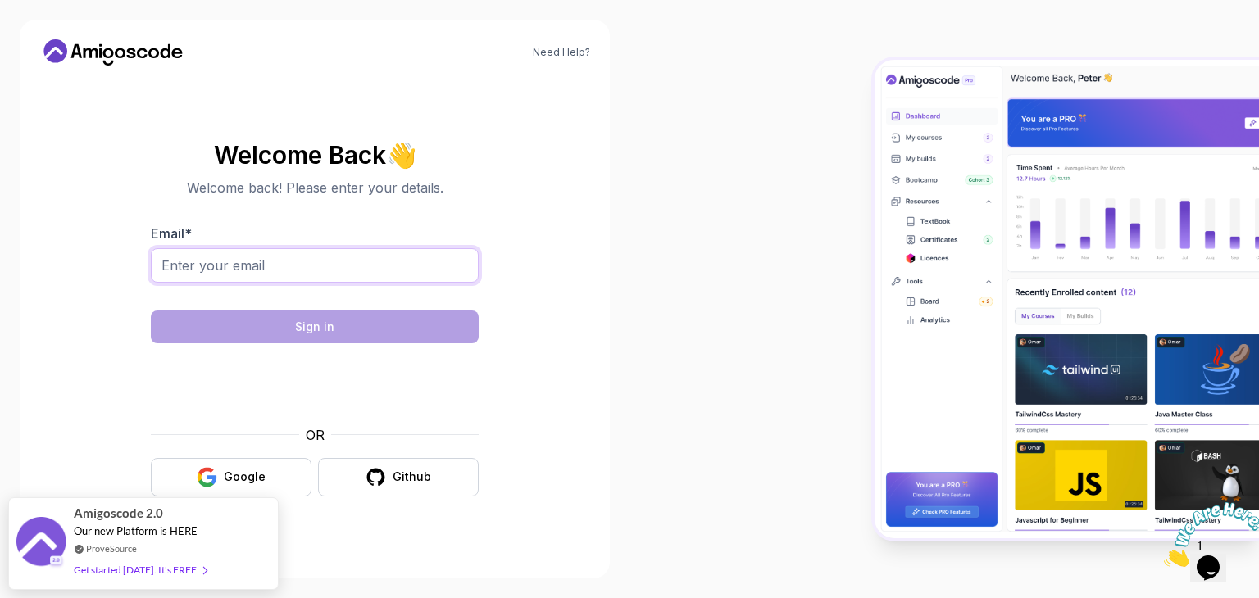
click at [285, 266] on input "Email *" at bounding box center [315, 265] width 328 height 34
type input "[PERSON_NAME][EMAIL_ADDRESS][DOMAIN_NAME]"
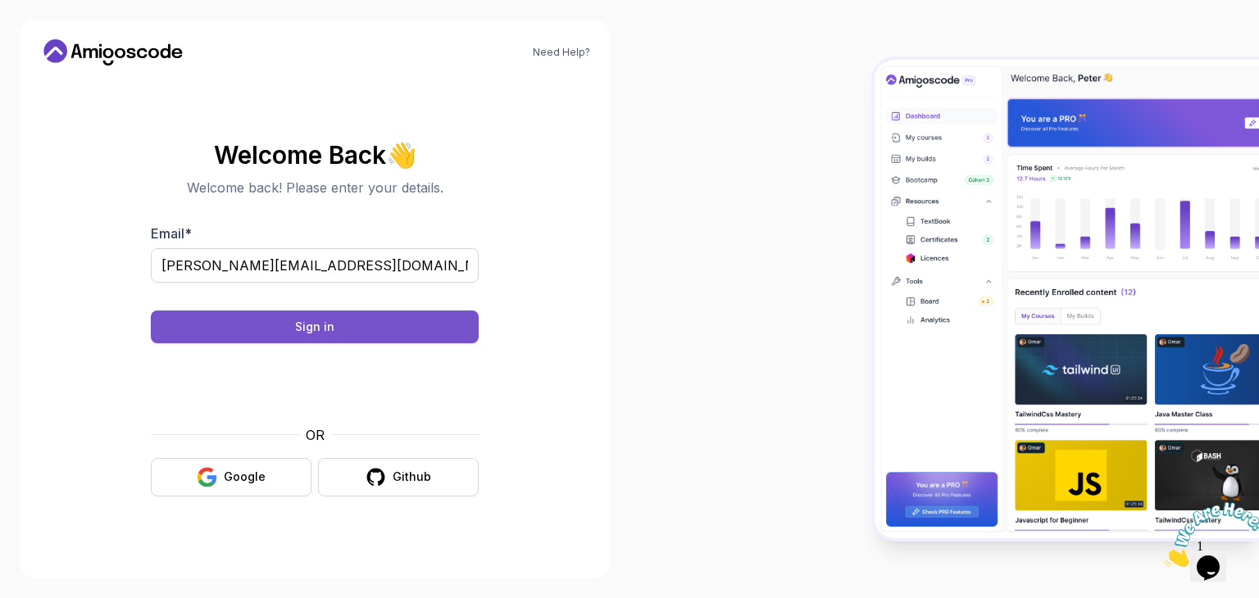
click at [308, 314] on button "Sign in" at bounding box center [315, 327] width 328 height 33
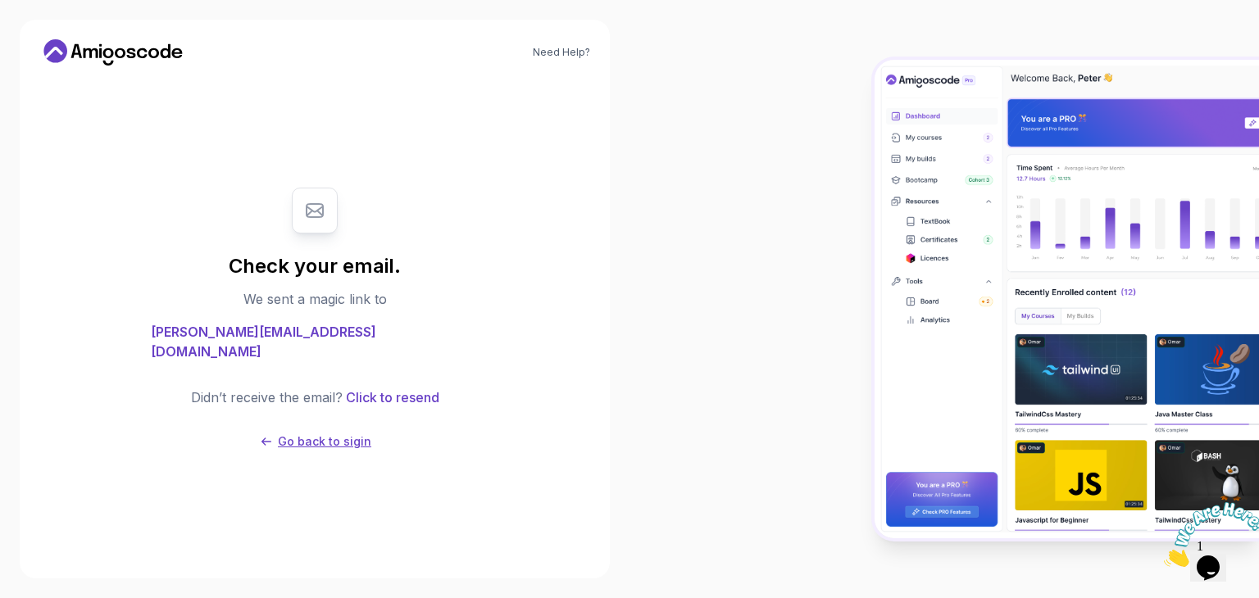
click at [329, 437] on p "Go back to sigin" at bounding box center [324, 441] width 93 height 16
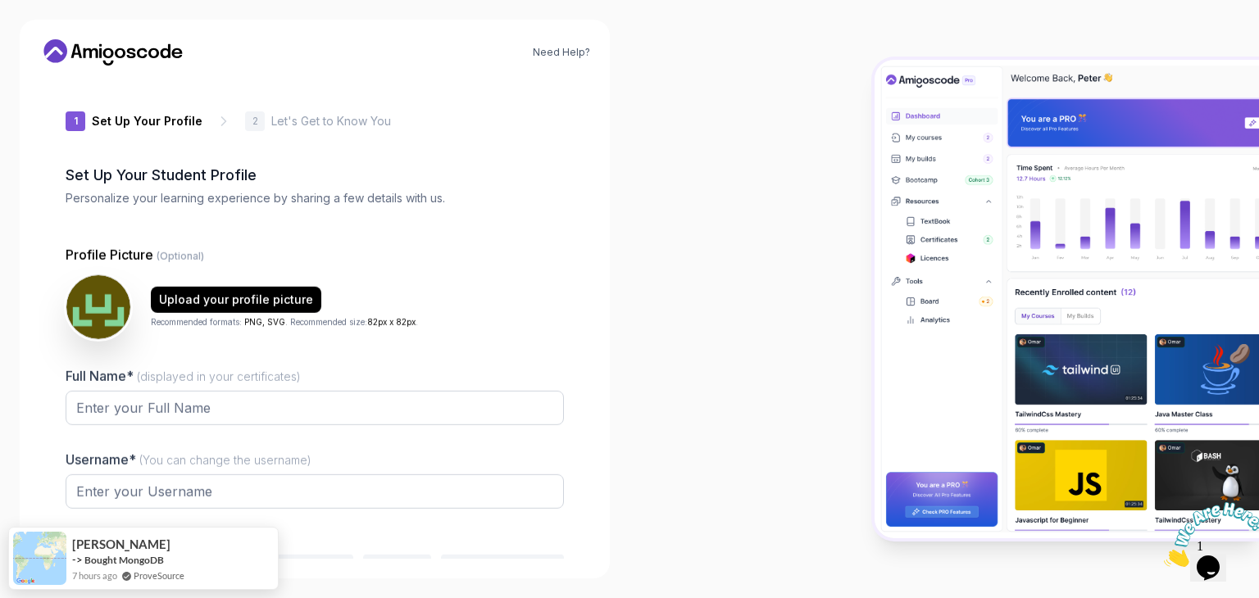
type input "silentlynx8ea93"
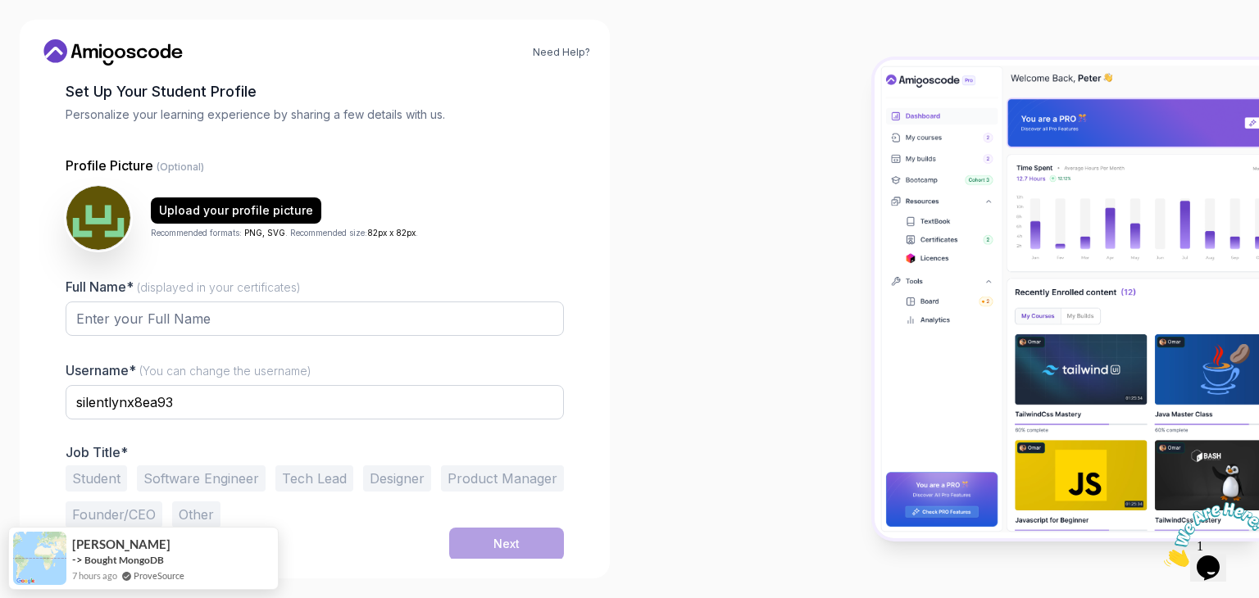
scroll to position [85, 0]
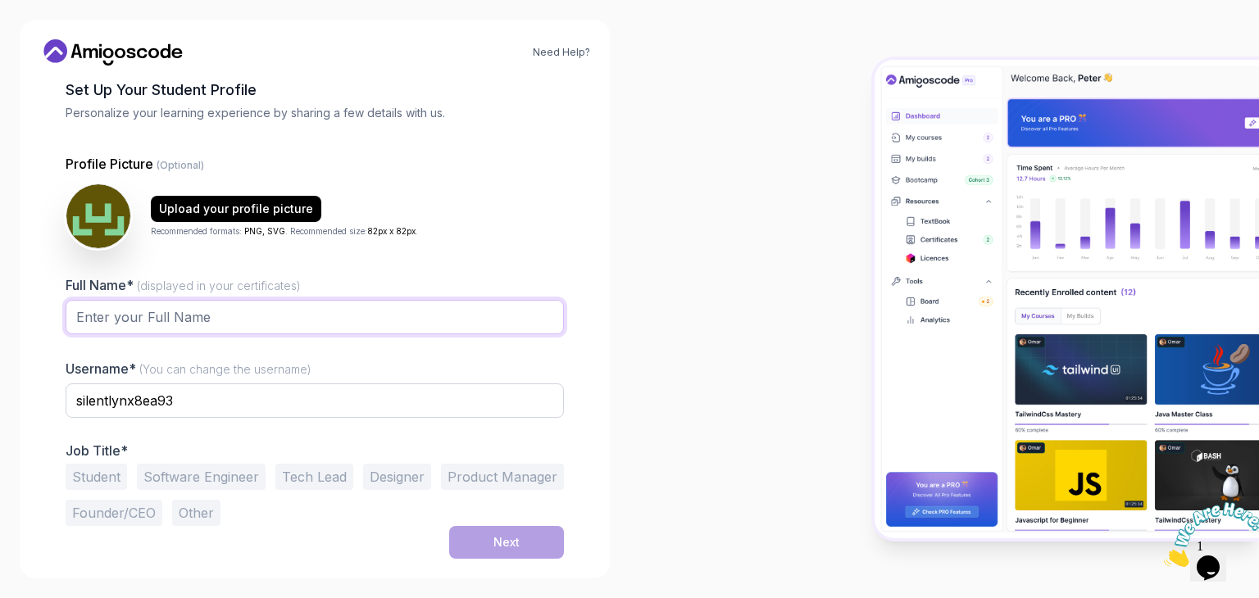
click at [111, 325] on input "Full Name* (displayed in your certificates)" at bounding box center [315, 317] width 498 height 34
click at [135, 315] on input "Full Name* (displayed in your certificates)" at bounding box center [315, 317] width 498 height 34
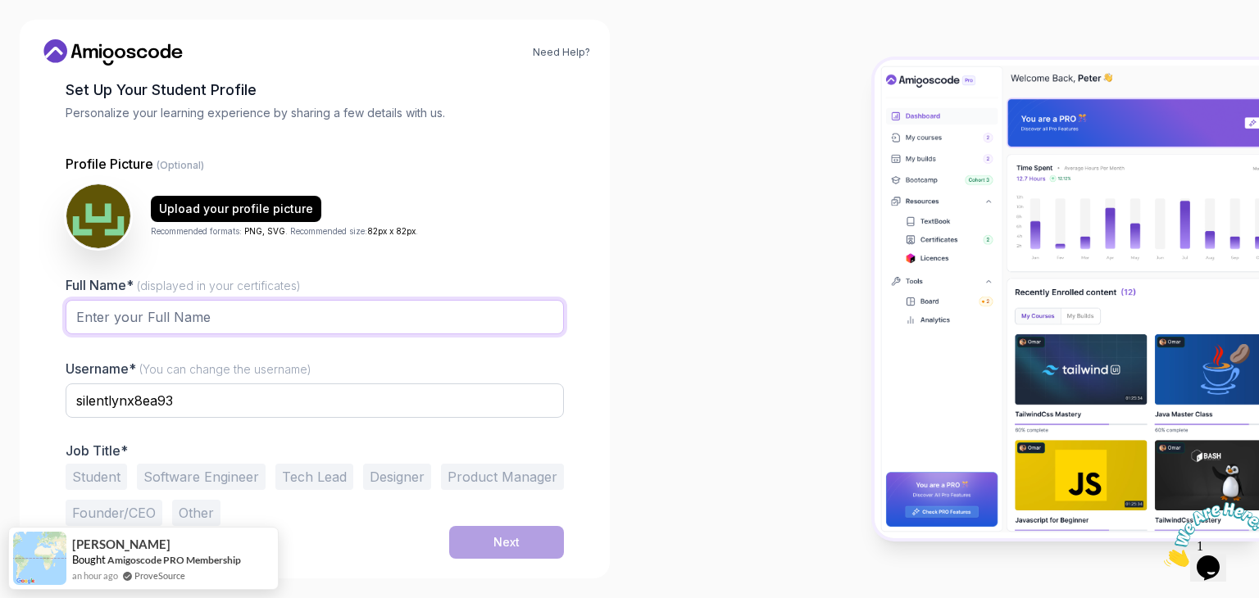
click at [135, 315] on input "Full Name* (displayed in your certificates)" at bounding box center [315, 317] width 498 height 34
type input "Pooja Shimpi"
click at [217, 474] on button "Software Engineer" at bounding box center [201, 477] width 129 height 26
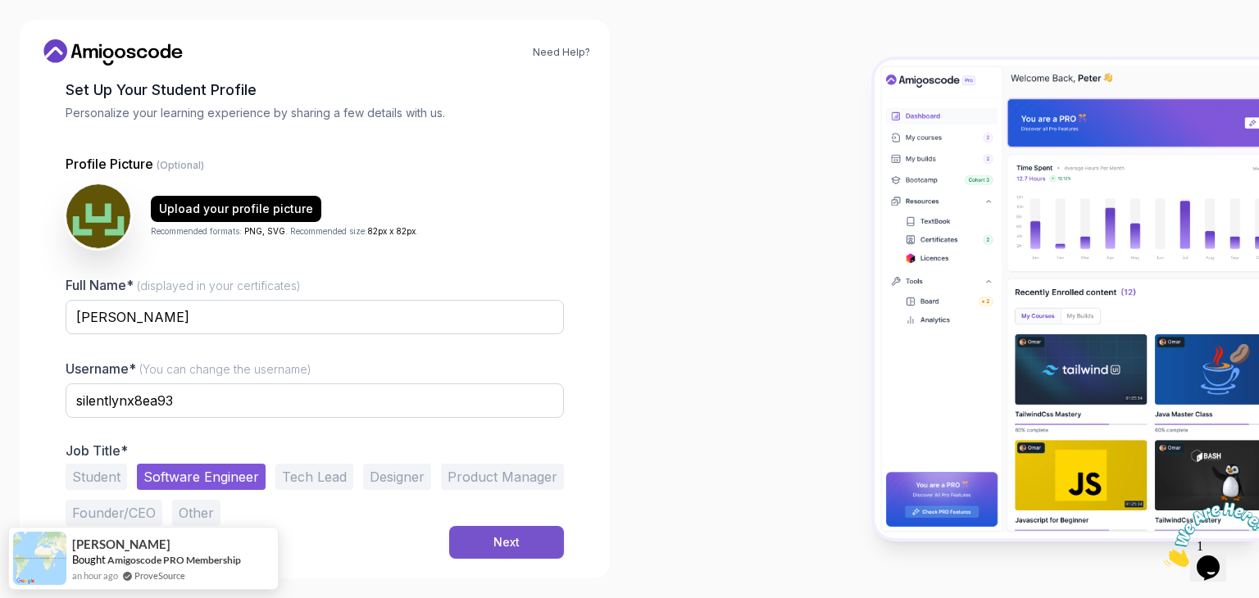
click at [513, 538] on div "Next" at bounding box center [506, 542] width 26 height 16
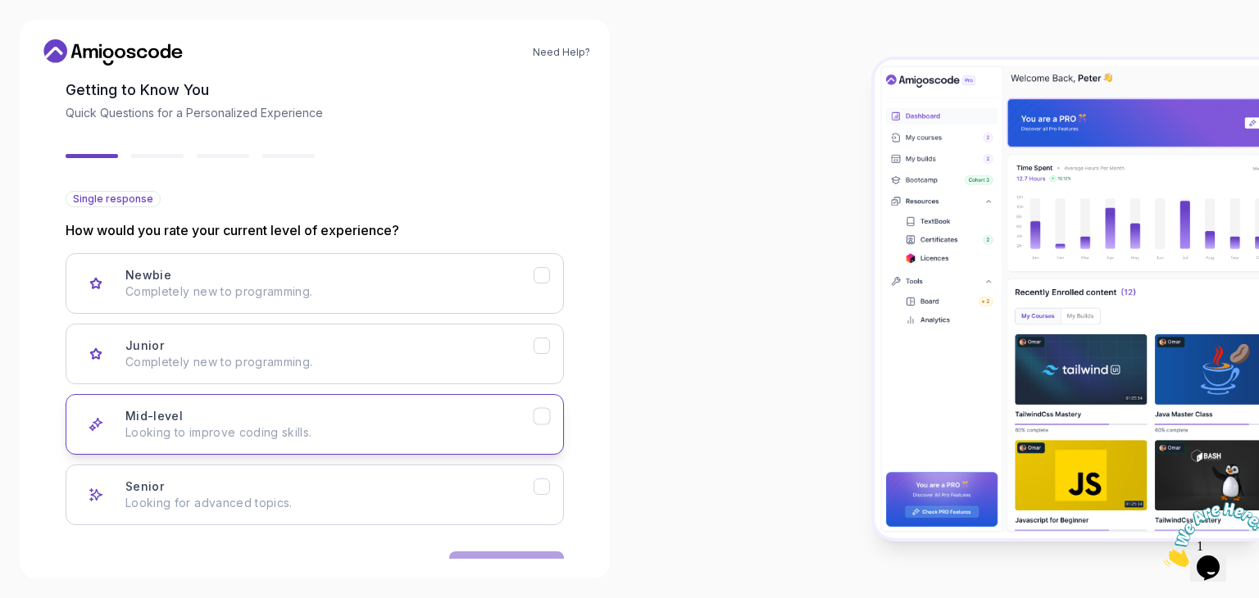
click at [253, 427] on p "Looking to improve coding skills." at bounding box center [329, 432] width 408 height 16
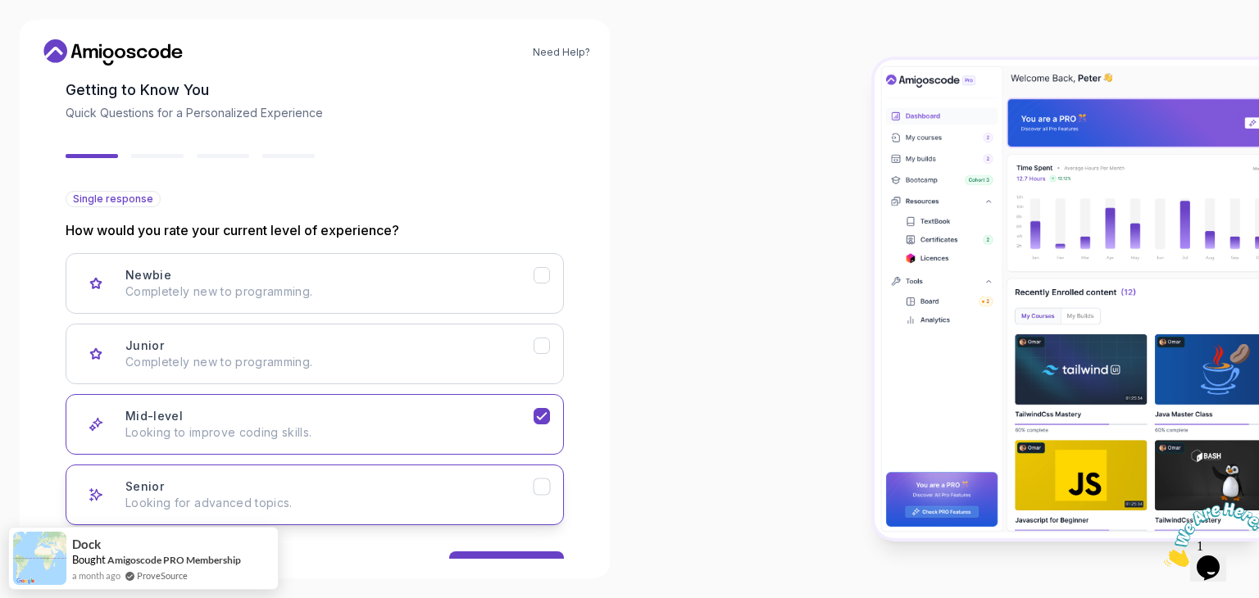
click at [292, 485] on div "Senior Looking for advanced topics." at bounding box center [329, 495] width 408 height 33
click at [494, 551] on button "Next" at bounding box center [506, 567] width 115 height 33
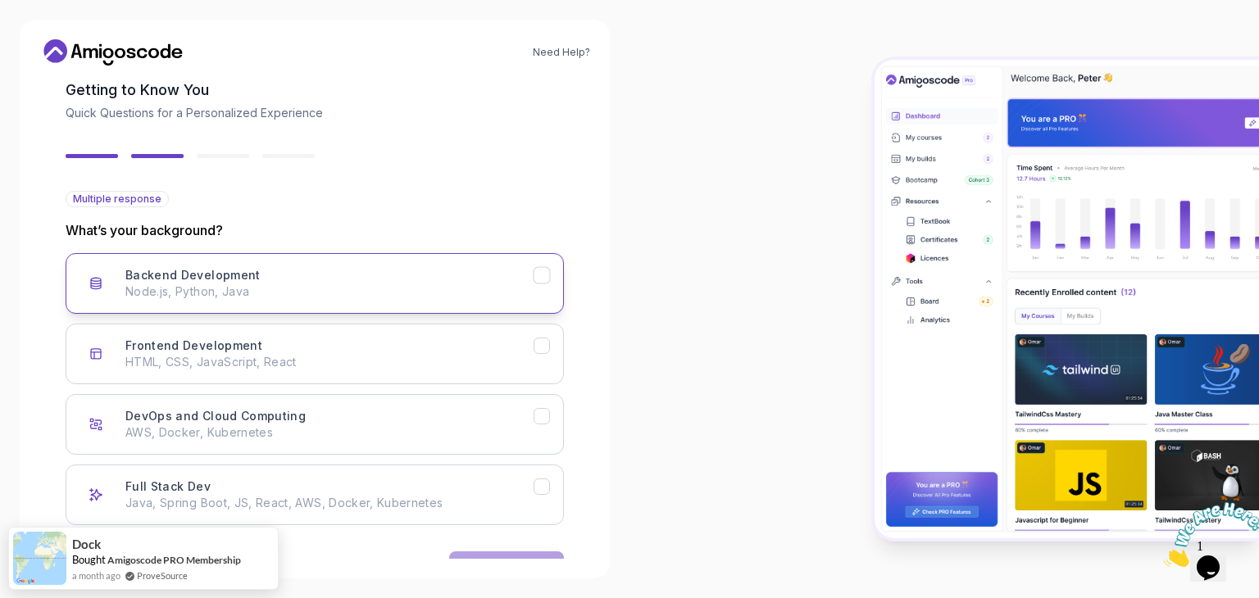
click at [234, 284] on p "Node.js, Python, Java" at bounding box center [329, 292] width 408 height 16
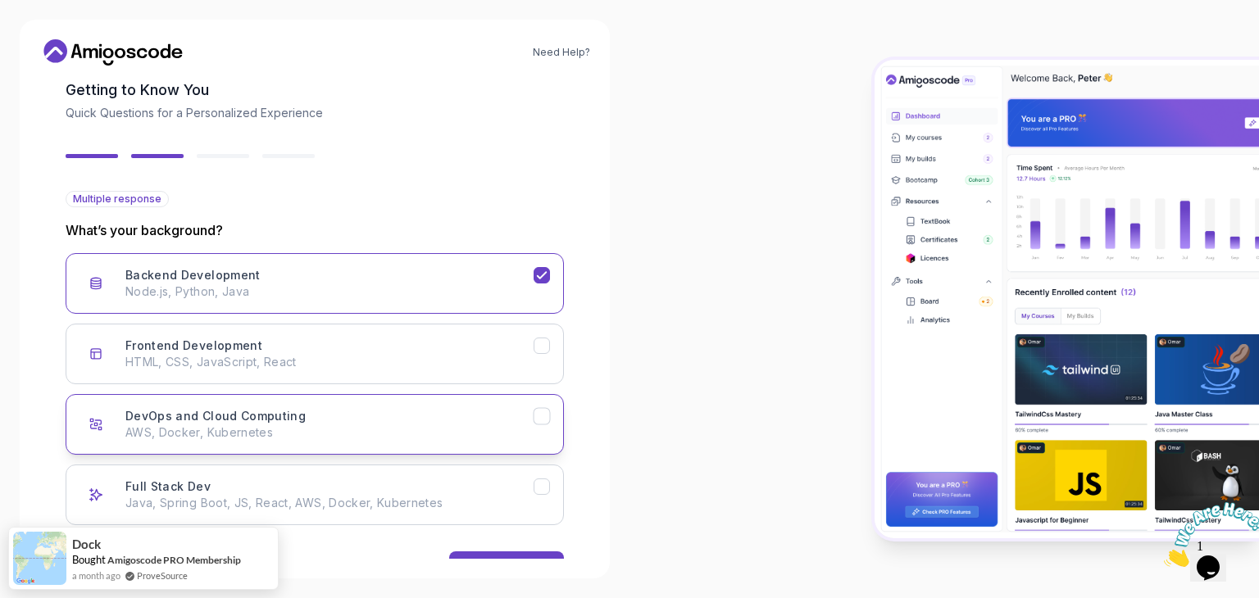
click at [285, 413] on h3 "DevOps and Cloud Computing" at bounding box center [215, 416] width 180 height 16
click at [526, 552] on button "Next" at bounding box center [506, 567] width 115 height 33
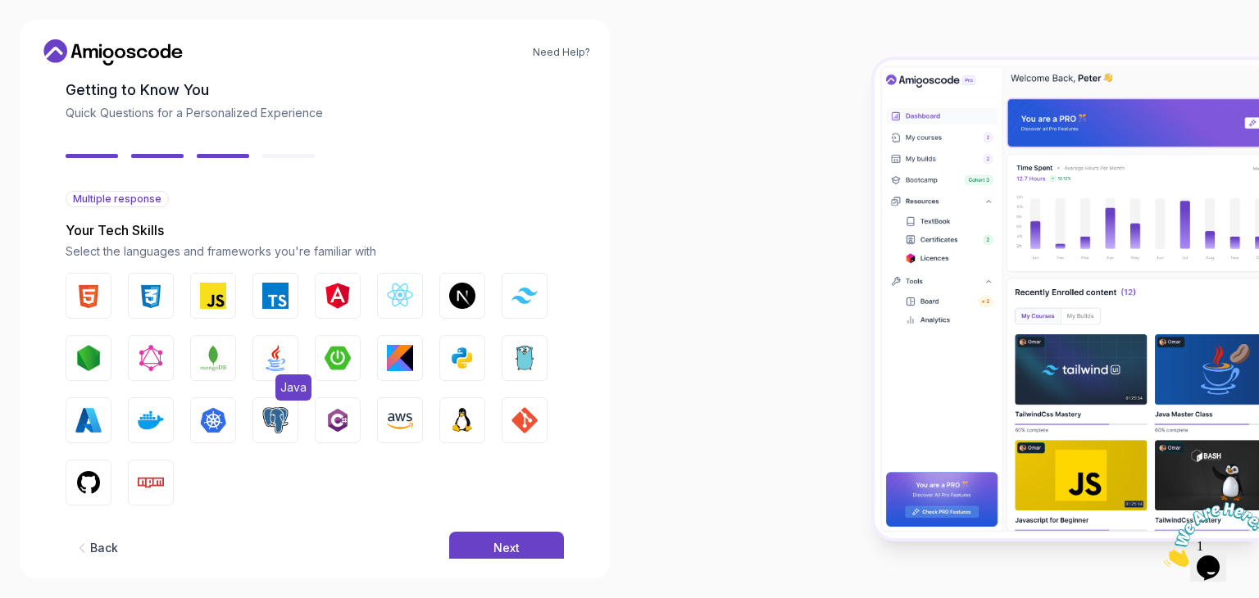
click at [275, 357] on img "button" at bounding box center [275, 358] width 26 height 26
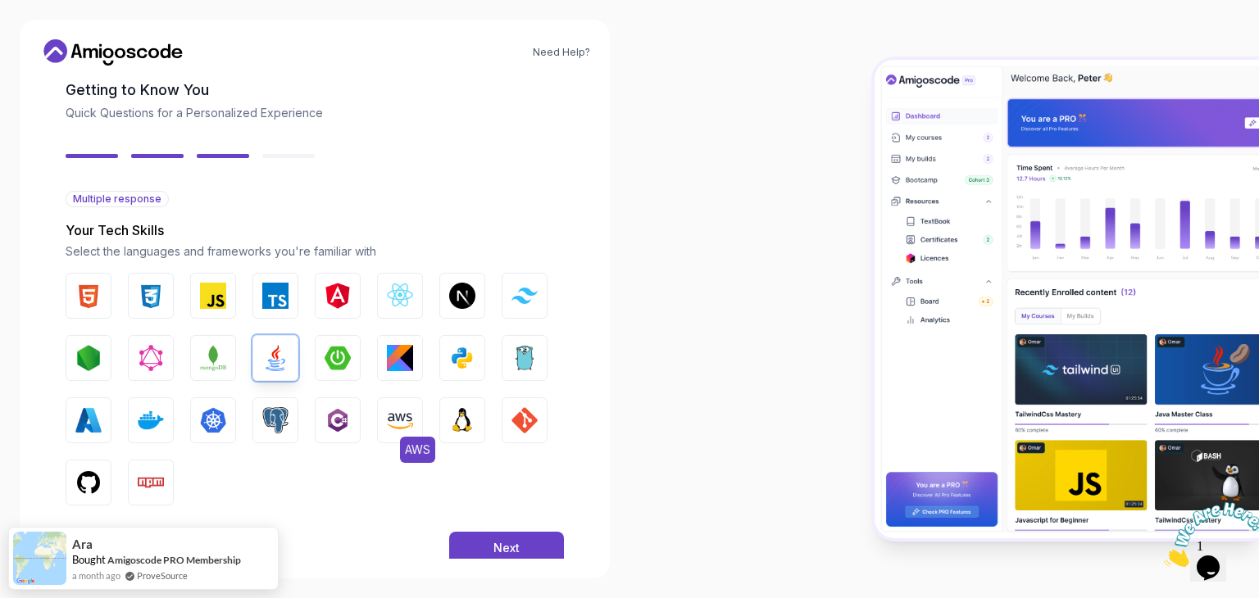
click at [403, 411] on img "button" at bounding box center [400, 420] width 26 height 26
click at [386, 293] on button "React.js" at bounding box center [400, 296] width 46 height 46
click at [534, 425] on img "button" at bounding box center [524, 420] width 26 height 26
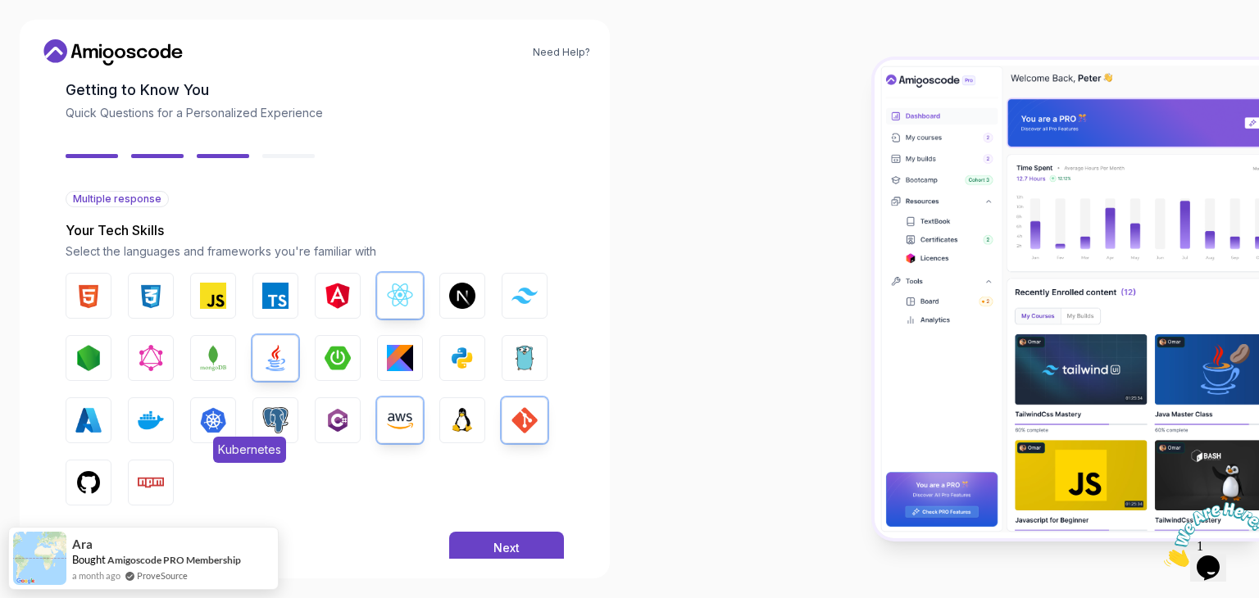
click at [202, 417] on img "button" at bounding box center [213, 420] width 26 height 26
click at [89, 478] on img "button" at bounding box center [88, 483] width 26 height 26
click at [145, 492] on img "button" at bounding box center [151, 483] width 26 height 26
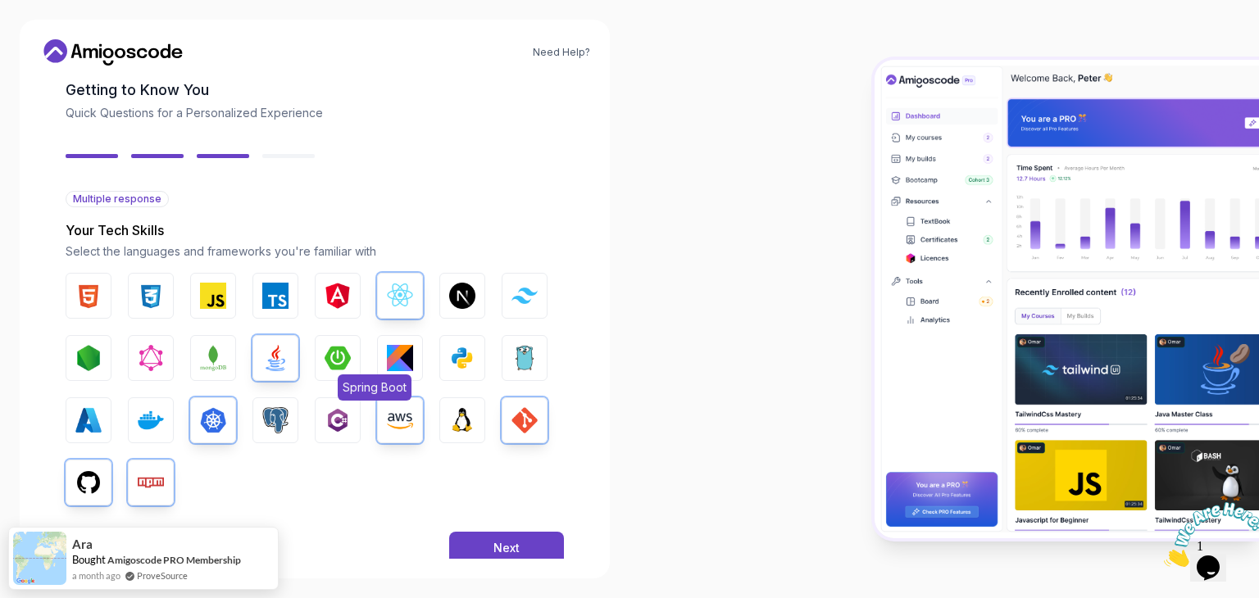
click at [347, 368] on img "button" at bounding box center [338, 358] width 26 height 26
click at [490, 542] on button "Next" at bounding box center [506, 548] width 115 height 33
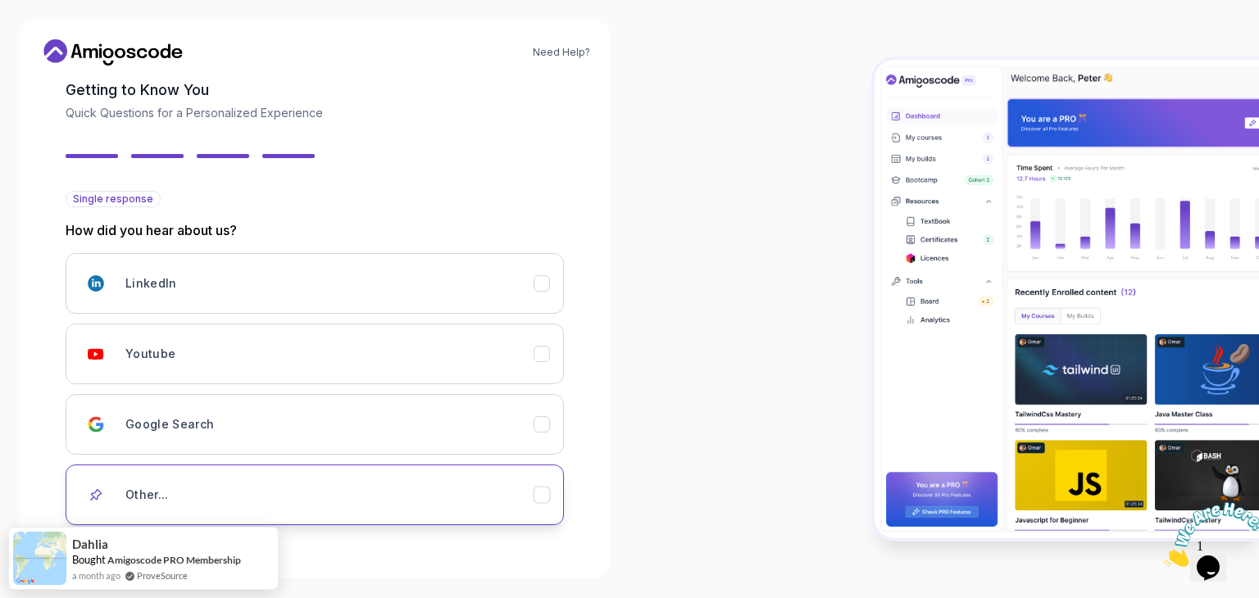
click at [261, 479] on div "Other..." at bounding box center [329, 495] width 408 height 33
click at [431, 534] on div "LinkedIn Youtube Google Search Other..." at bounding box center [315, 406] width 498 height 306
click at [430, 541] on input "text" at bounding box center [315, 552] width 498 height 34
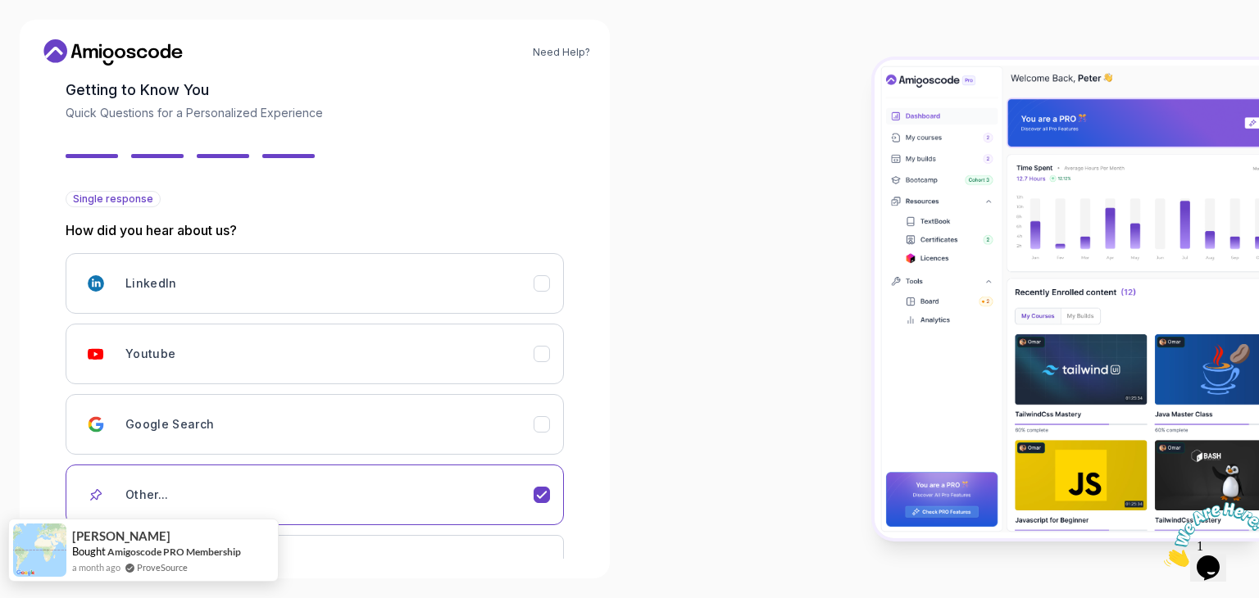
click at [158, 577] on div "Laura Bought Amigoscode PRO Membership a month ago ProveSource" at bounding box center [127, 550] width 236 height 61
click at [172, 561] on link "ProveSource" at bounding box center [162, 568] width 51 height 14
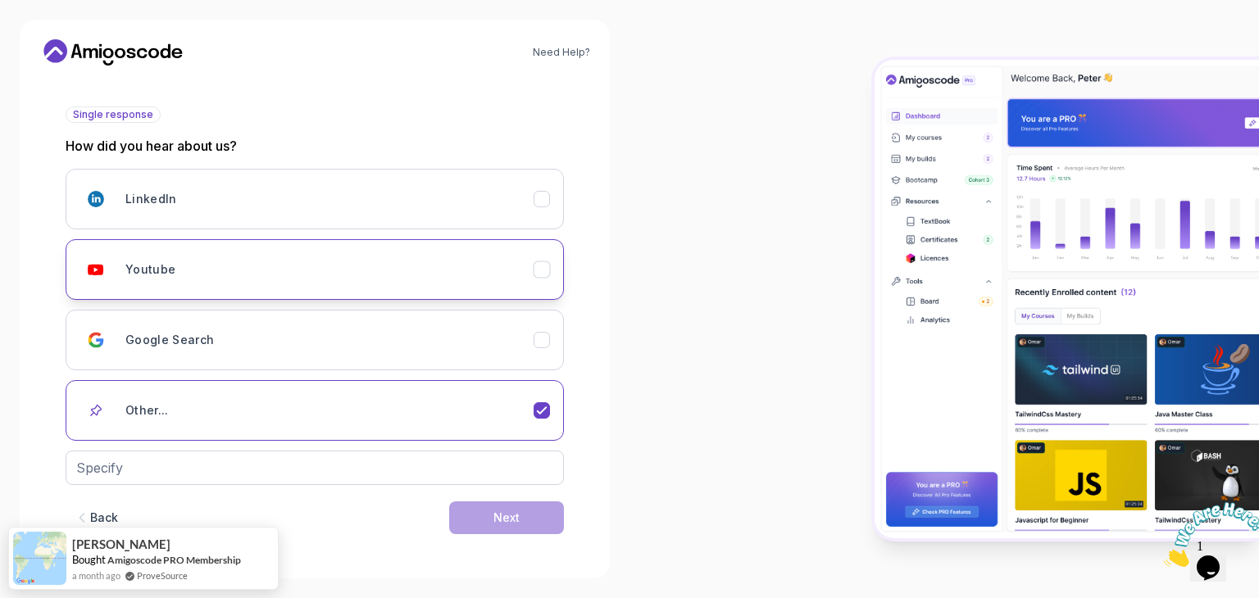
scroll to position [170, 0]
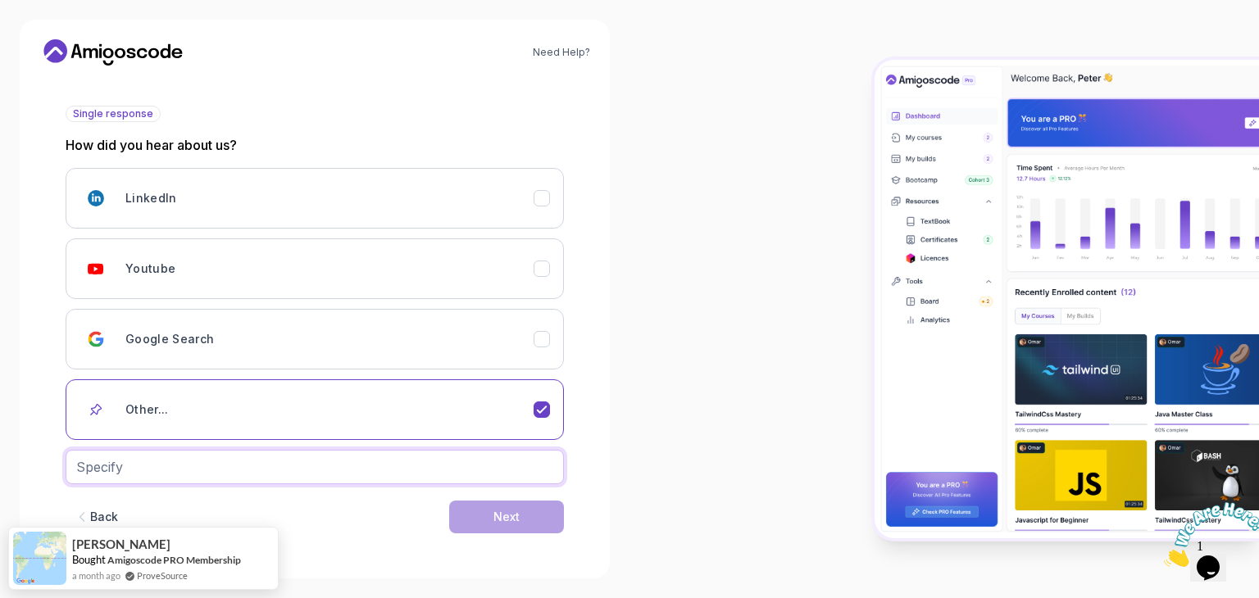
click at [108, 469] on input "text" at bounding box center [315, 467] width 498 height 34
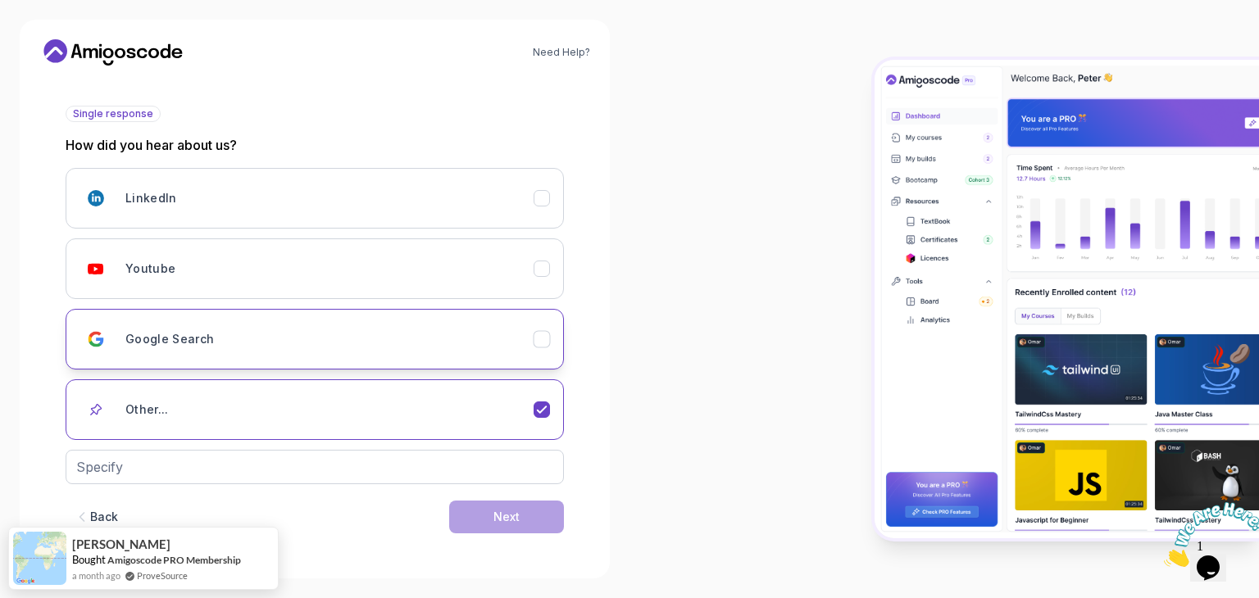
click at [161, 346] on h3 "Google Search" at bounding box center [169, 339] width 89 height 16
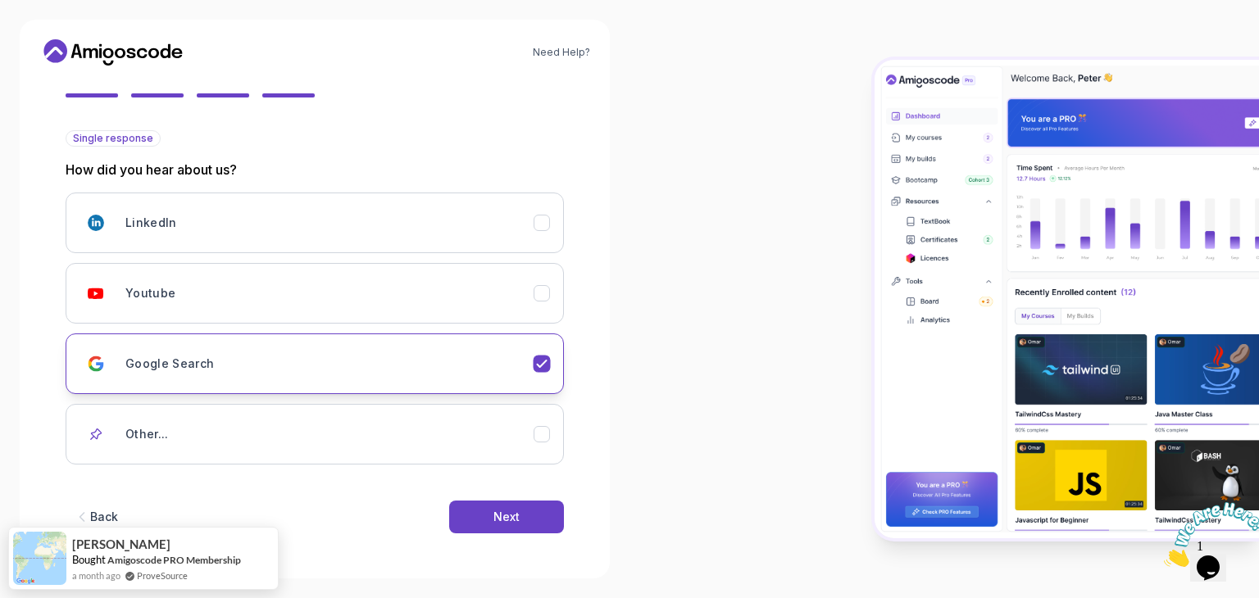
scroll to position [145, 0]
click at [479, 504] on button "Next" at bounding box center [506, 518] width 115 height 33
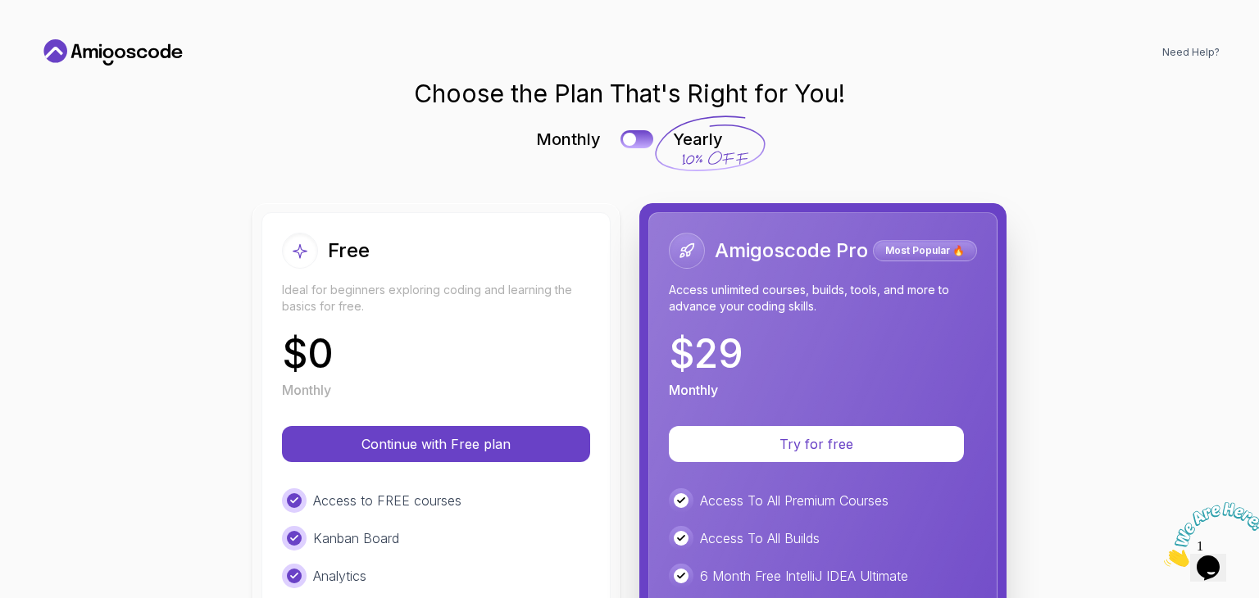
scroll to position [0, 0]
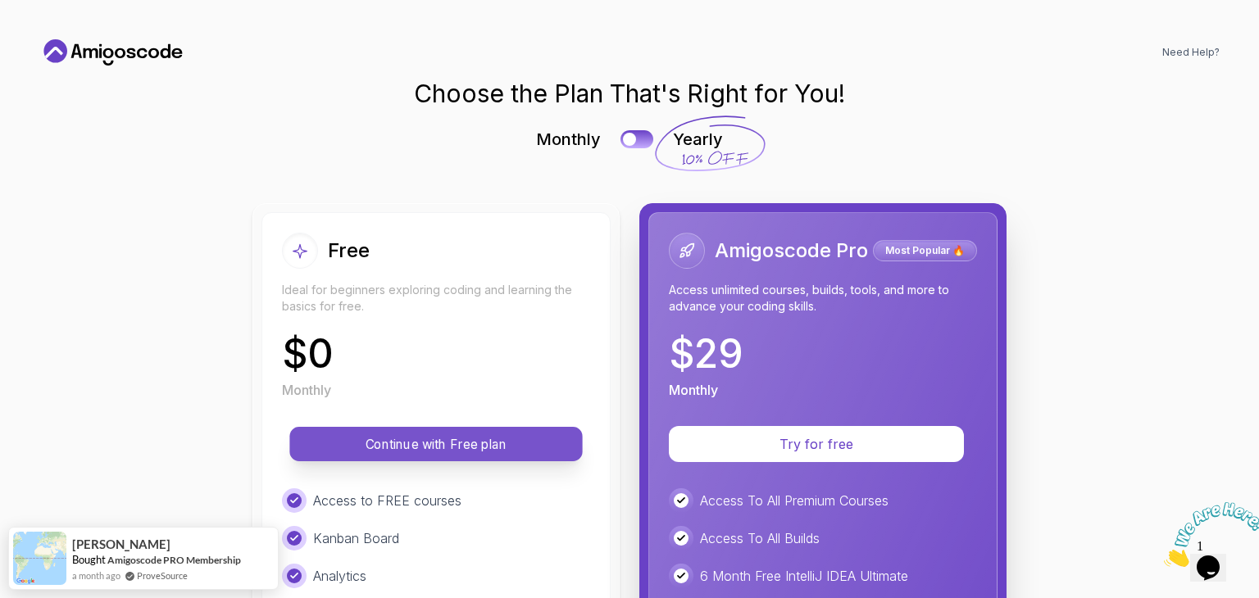
click at [463, 439] on p "Continue with Free plan" at bounding box center [436, 444] width 256 height 19
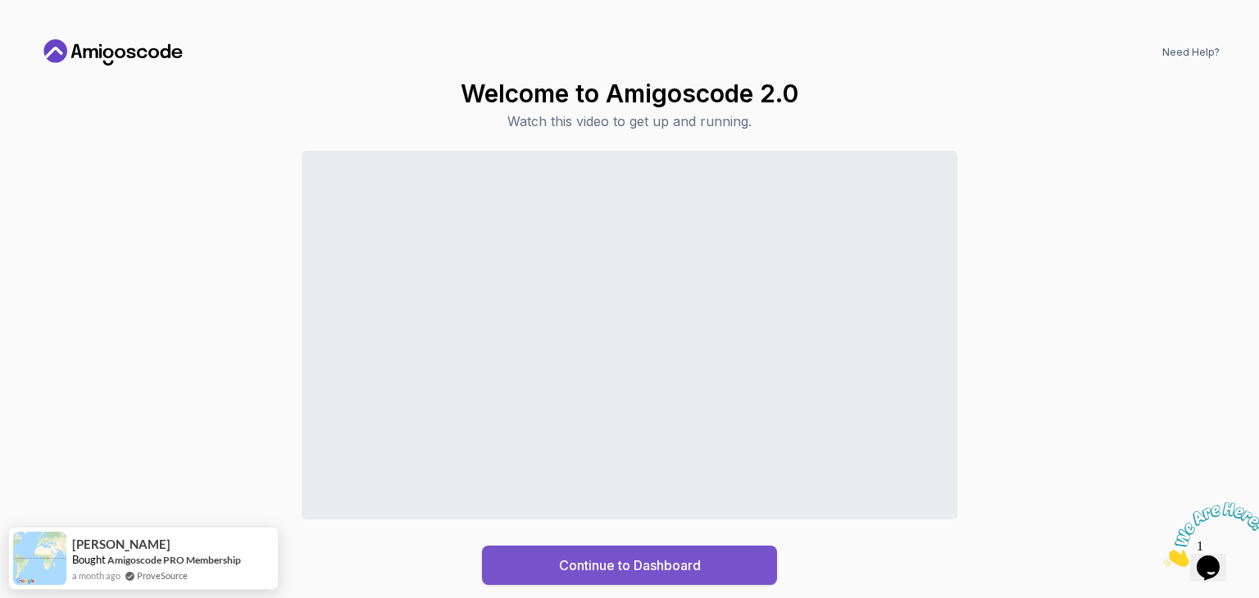
click at [593, 564] on div "Continue to Dashboard" at bounding box center [630, 566] width 142 height 20
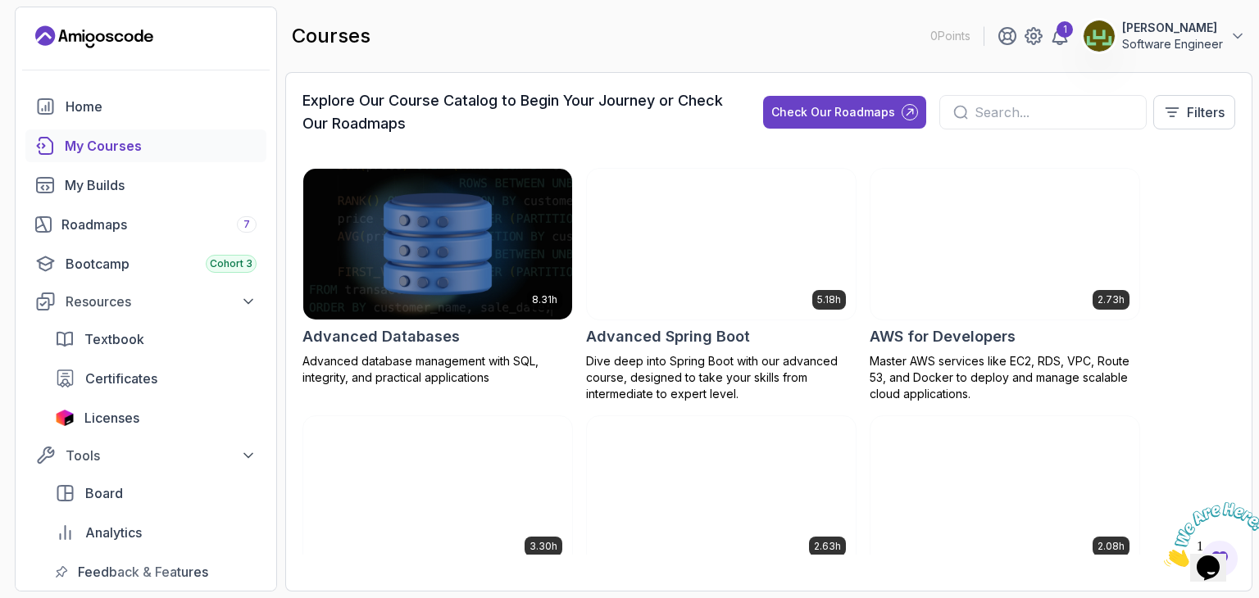
scroll to position [164, 0]
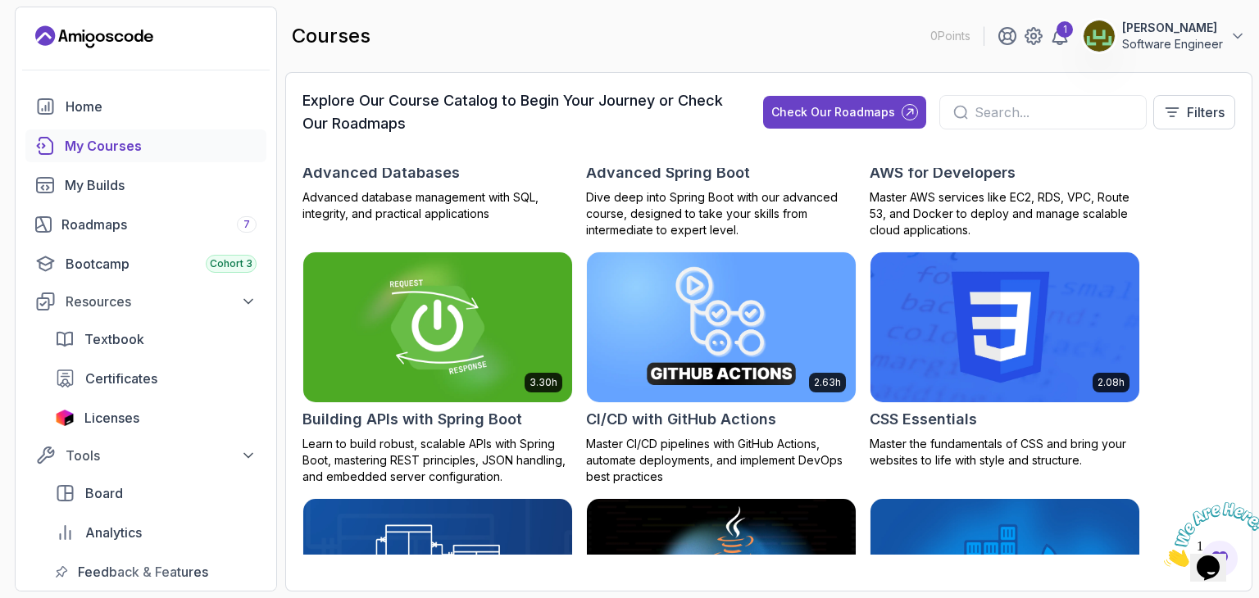
click at [422, 361] on img at bounding box center [438, 327] width 282 height 158
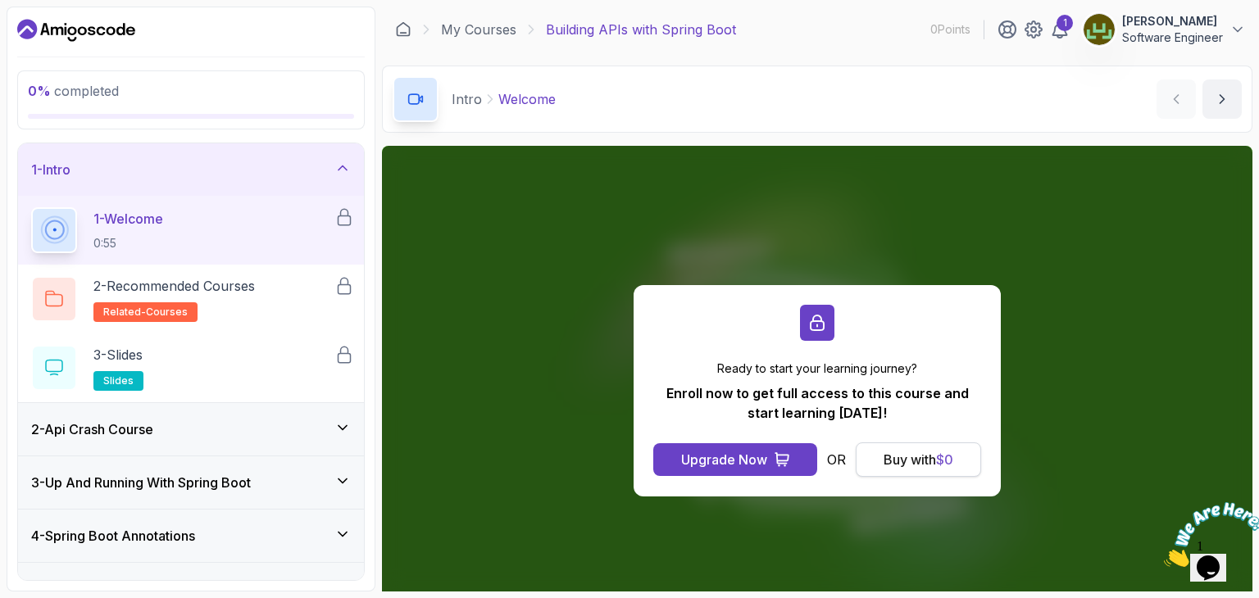
click at [901, 458] on div "Buy with $ 0" at bounding box center [918, 460] width 70 height 20
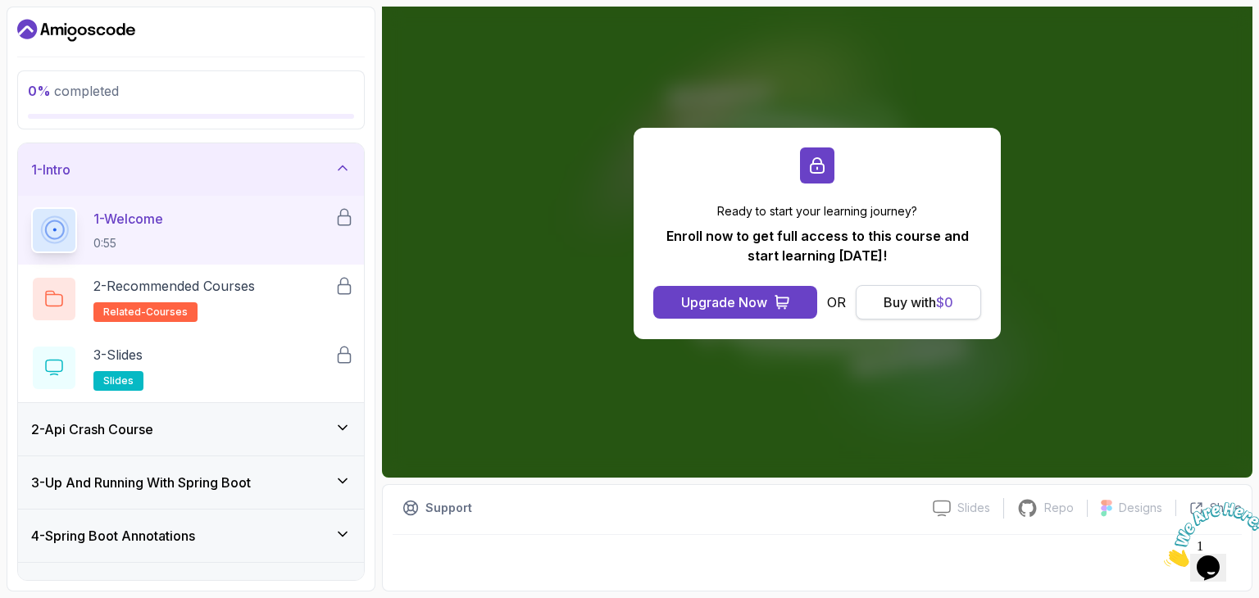
click at [895, 310] on div "Buy with $ 0" at bounding box center [918, 303] width 70 height 20
click at [896, 305] on div "Buy with $ 0" at bounding box center [918, 303] width 70 height 20
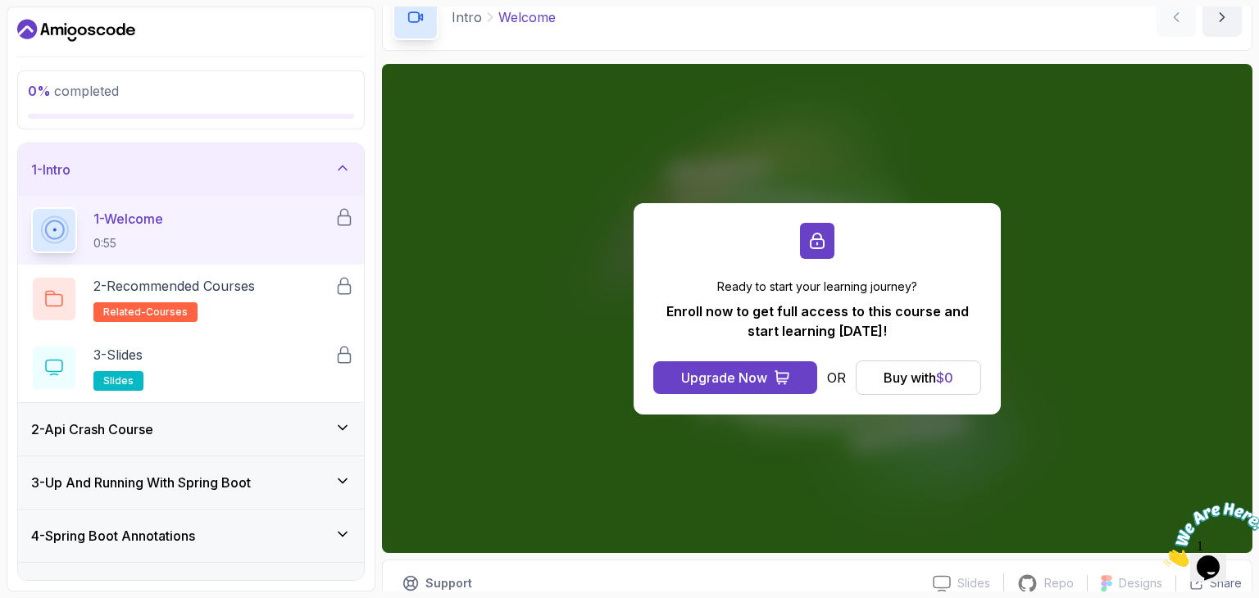
scroll to position [157, 0]
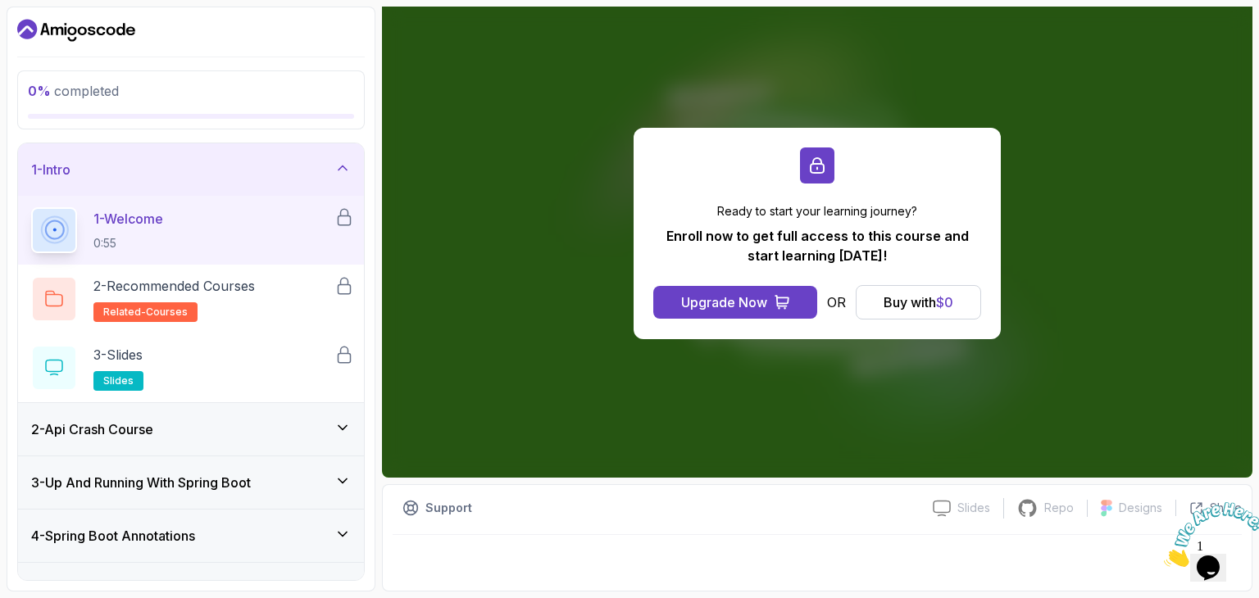
click at [163, 426] on div "2 - Api Crash Course" at bounding box center [191, 430] width 320 height 20
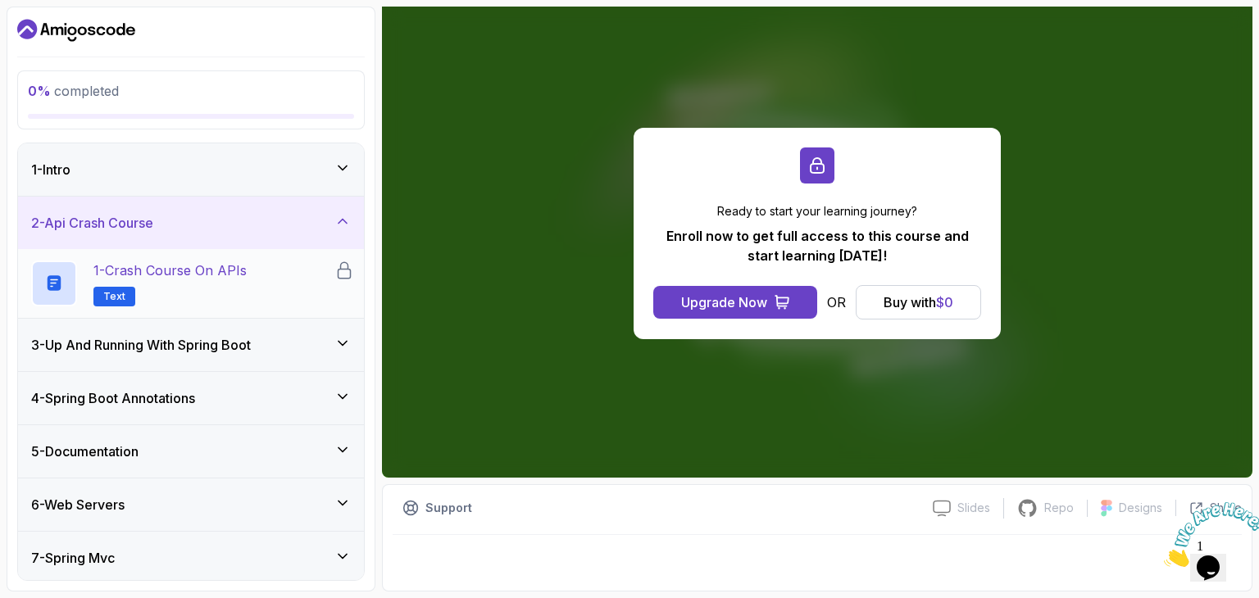
click at [169, 270] on p "1 - Crash Course on APIs" at bounding box center [169, 271] width 153 height 20
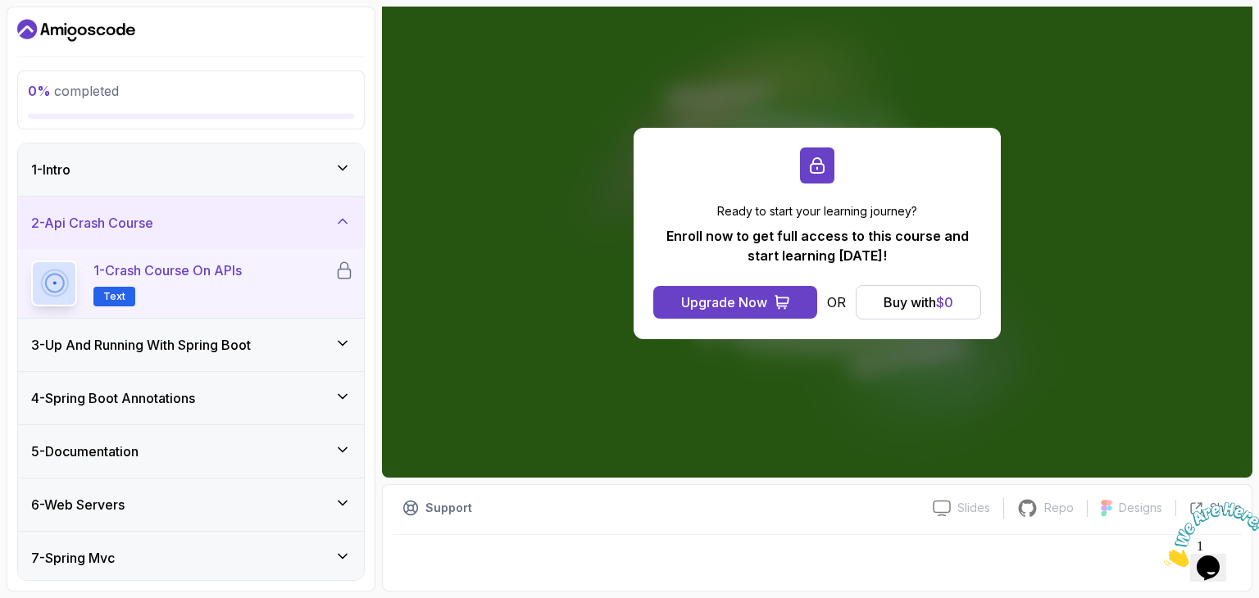
click at [115, 302] on p "Text" at bounding box center [114, 297] width 42 height 20
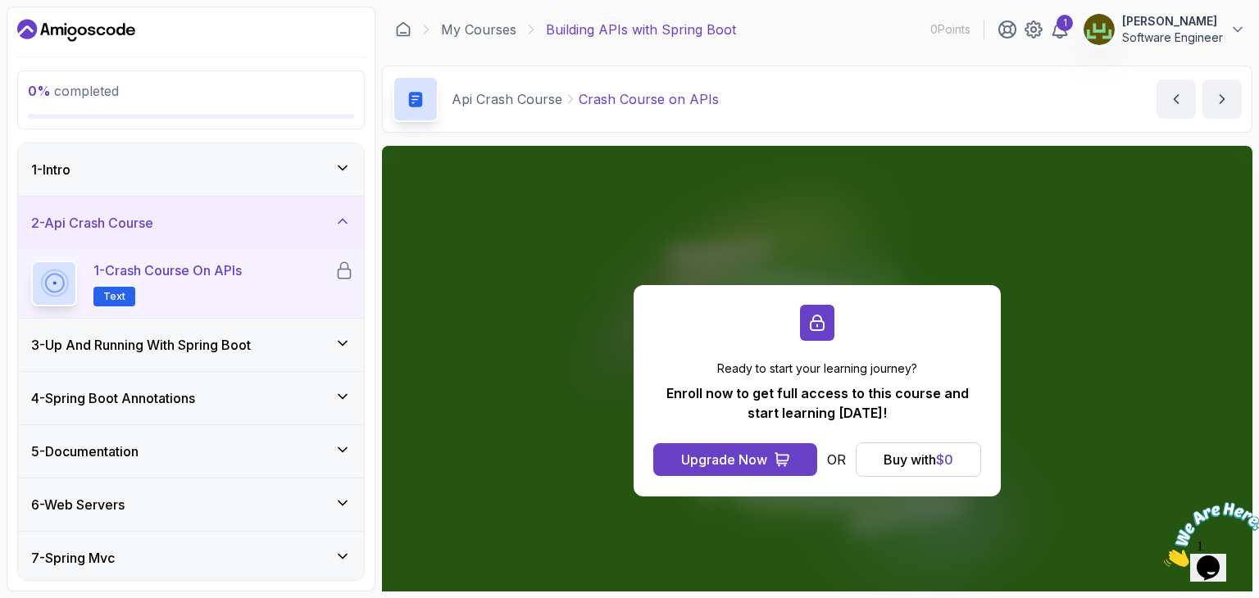
click at [70, 169] on h3 "1 - Intro" at bounding box center [50, 170] width 39 height 20
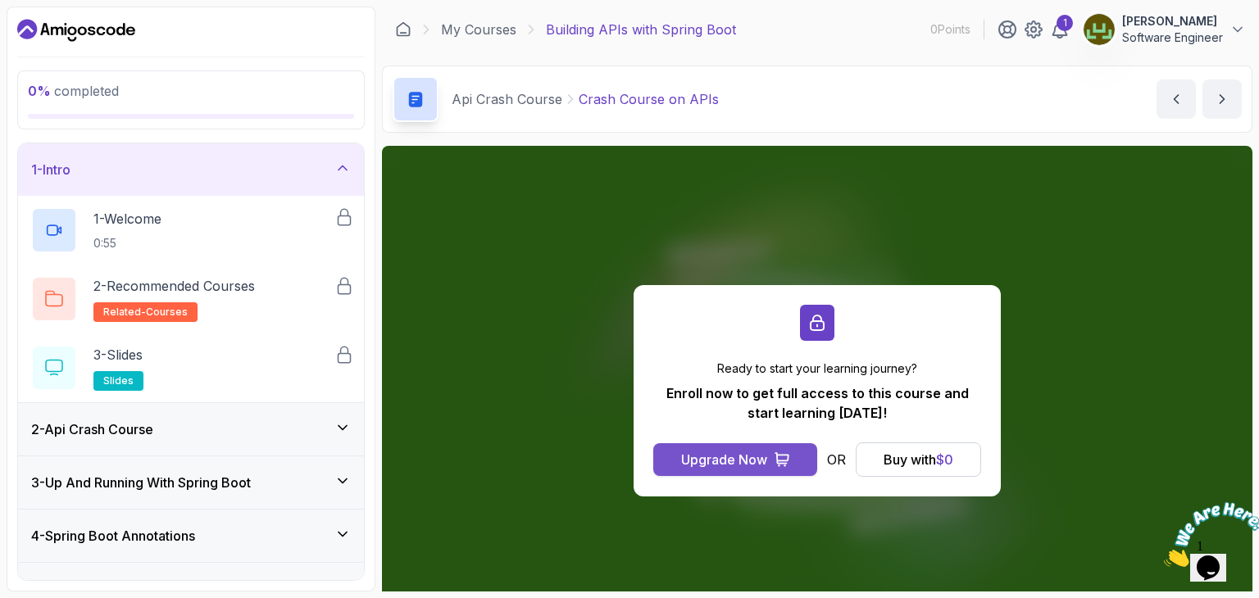
click at [737, 469] on div "Upgrade Now" at bounding box center [724, 460] width 86 height 20
click at [736, 460] on div "Upgrade Now" at bounding box center [724, 460] width 86 height 20
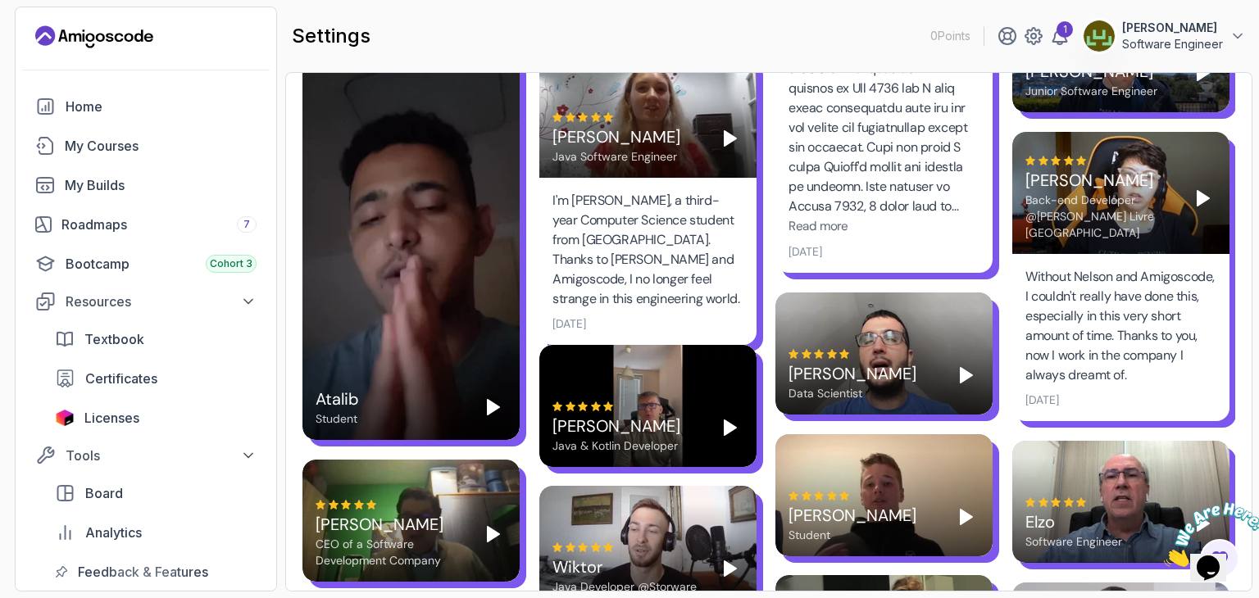
scroll to position [2540, 0]
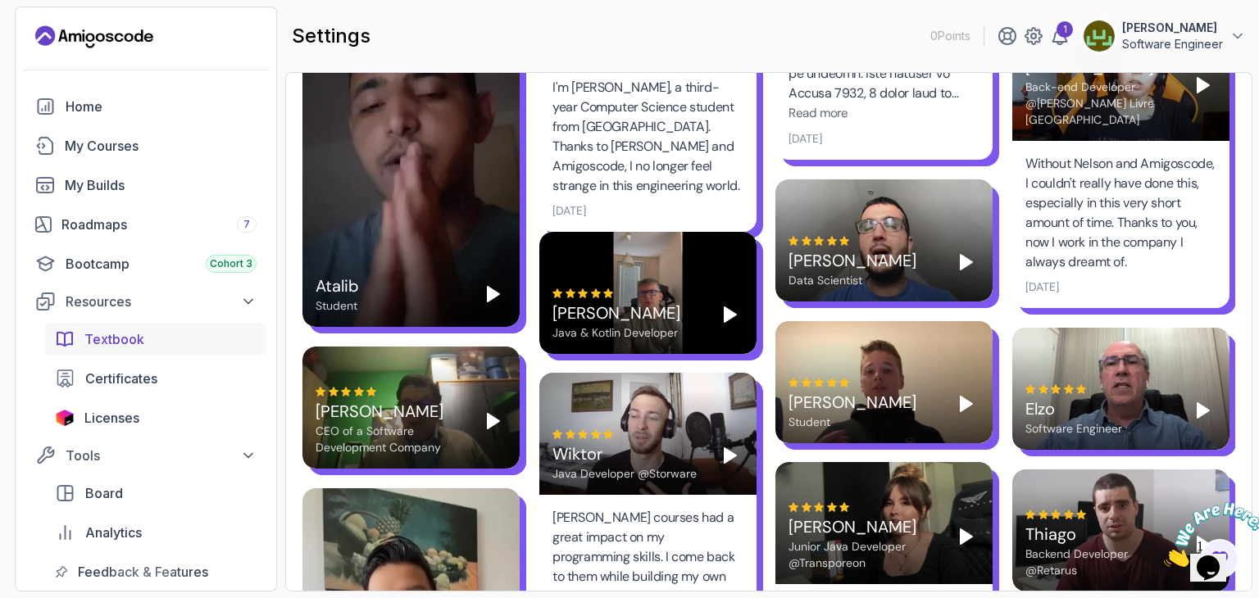
click at [92, 336] on span "Textbook" at bounding box center [114, 339] width 60 height 20
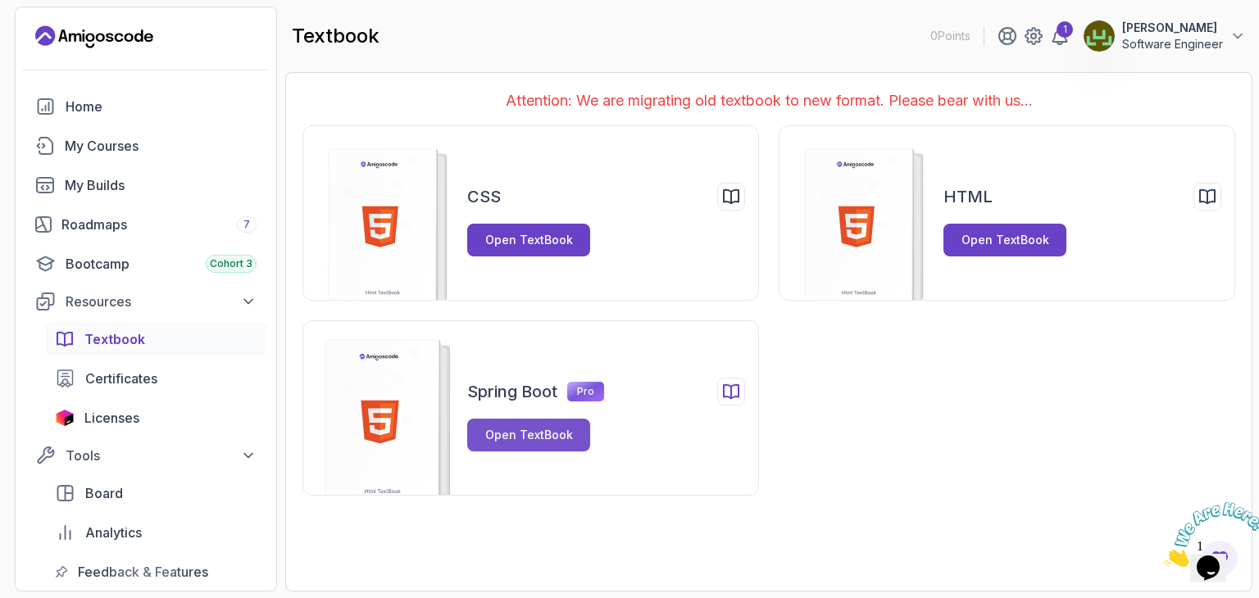
click at [497, 441] on div "Open TextBook" at bounding box center [529, 435] width 88 height 16
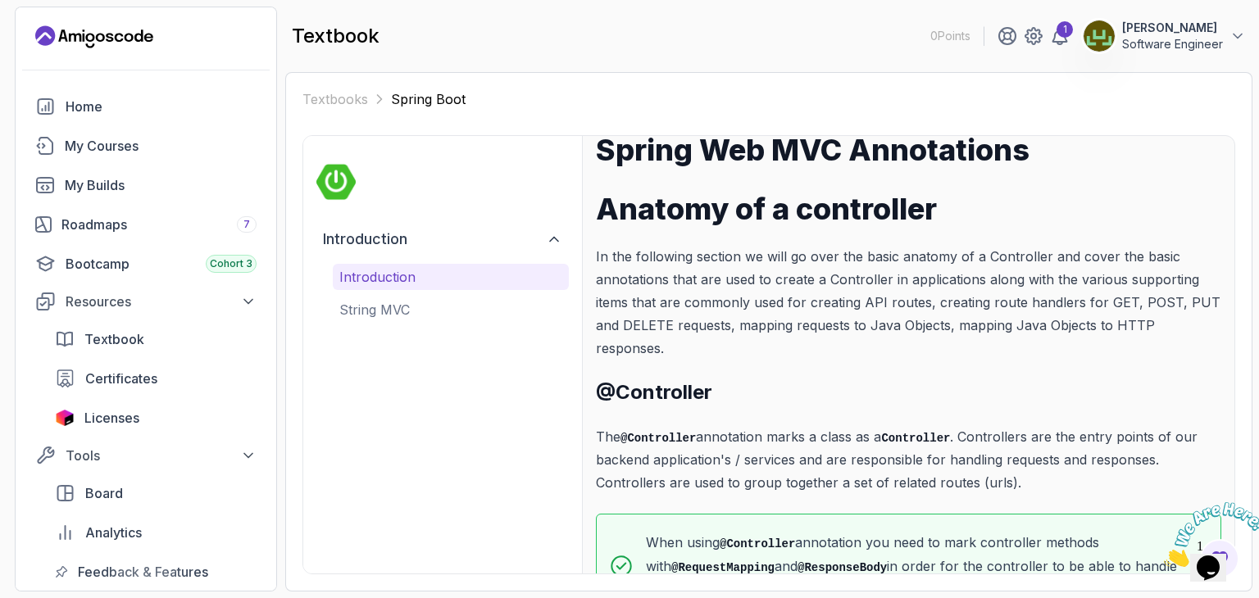
scroll to position [75, 0]
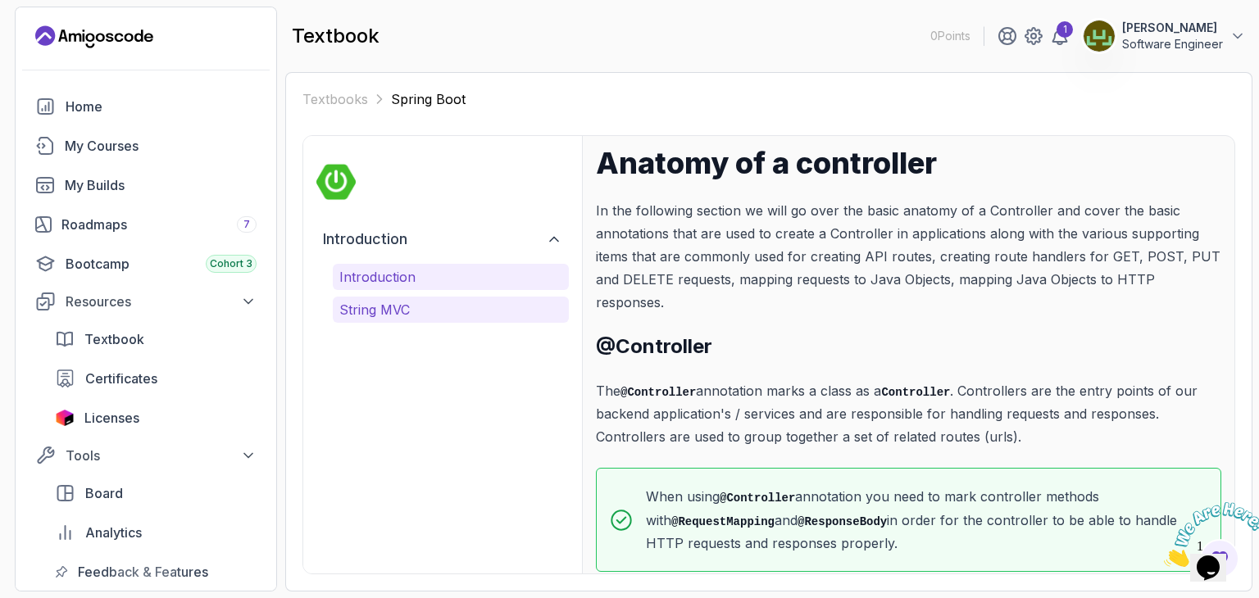
click at [386, 310] on p "String MVC" at bounding box center [450, 310] width 223 height 20
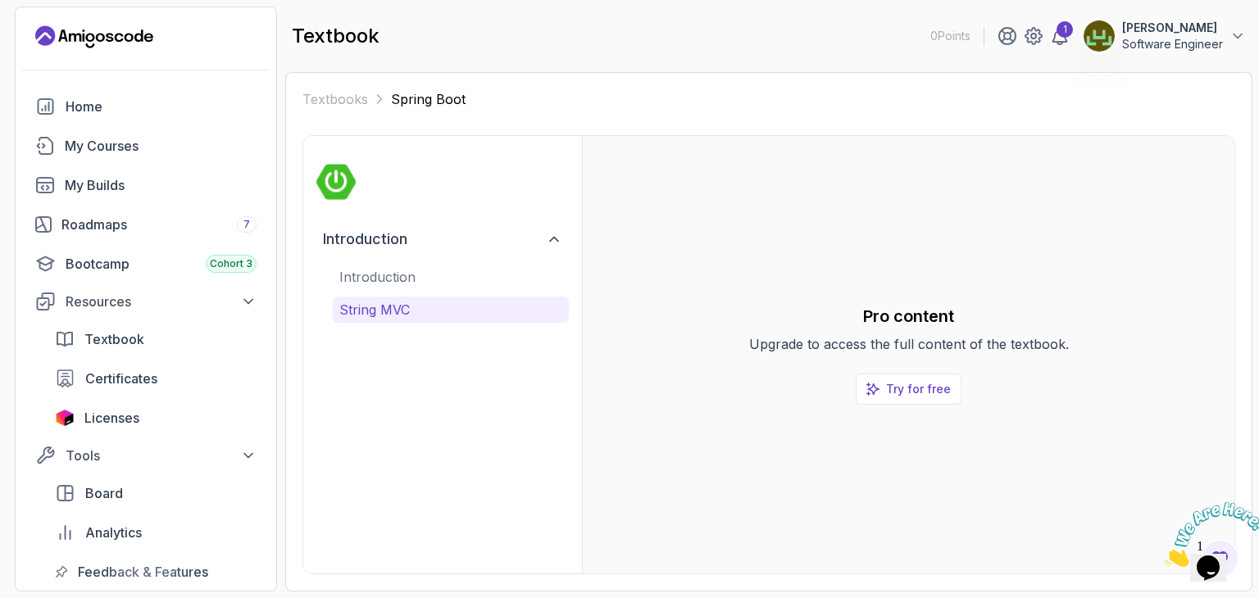
scroll to position [0, 0]
click at [896, 388] on p "Try for free" at bounding box center [918, 389] width 65 height 16
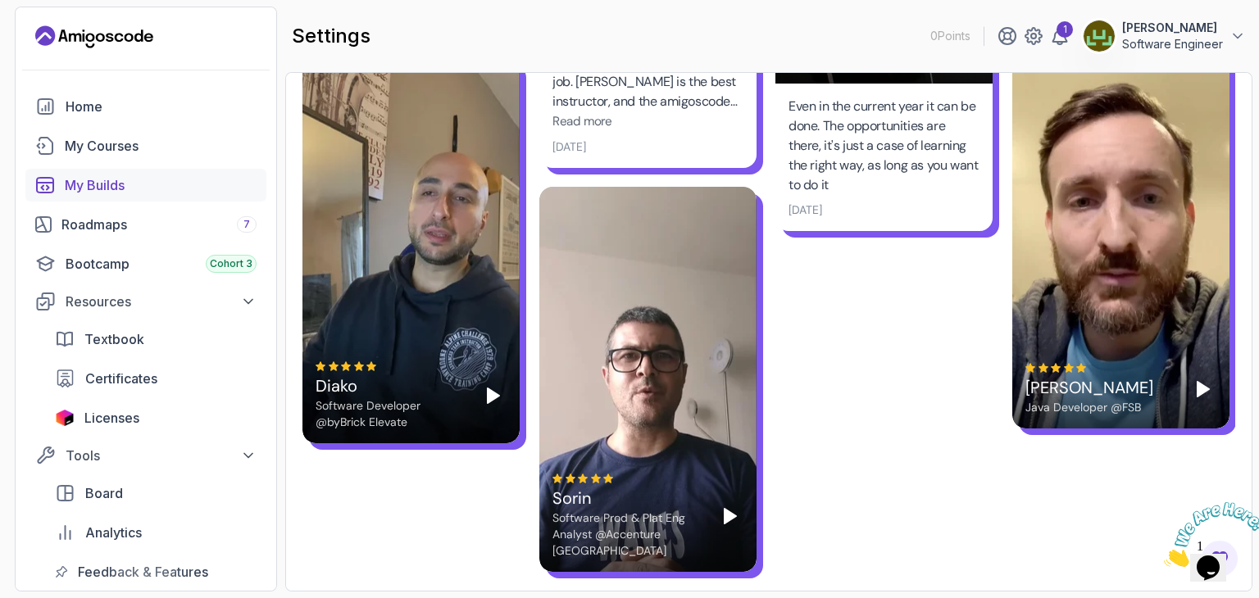
click at [94, 188] on div "My Builds" at bounding box center [161, 185] width 192 height 20
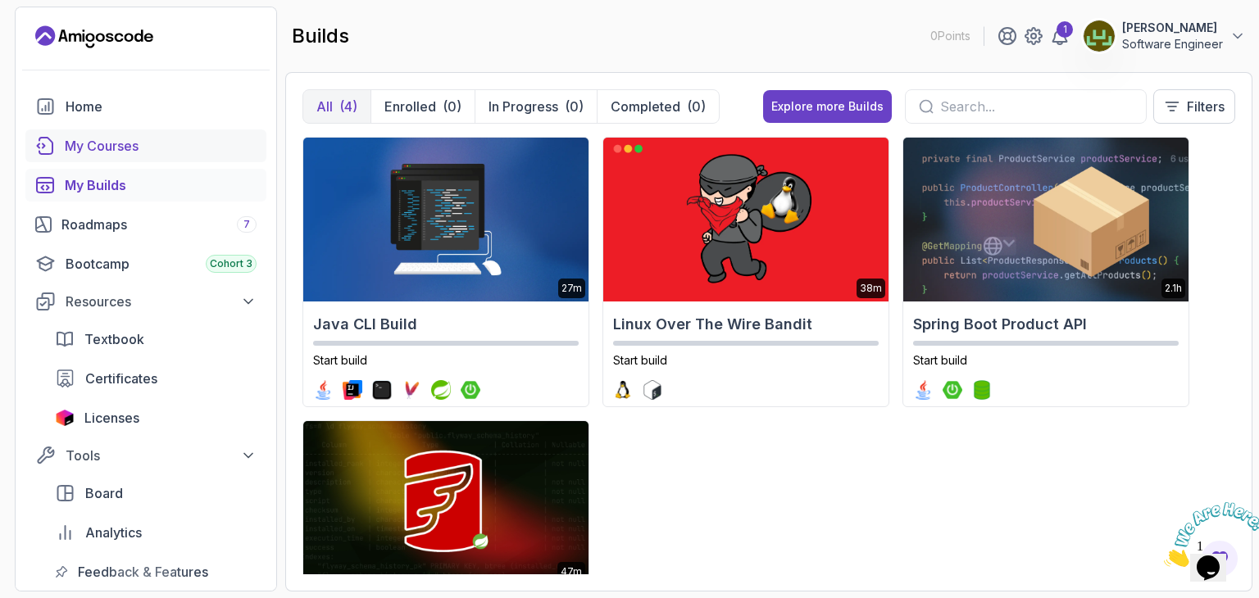
click at [75, 148] on div "My Courses" at bounding box center [161, 146] width 192 height 20
